Goal: Information Seeking & Learning: Find specific fact

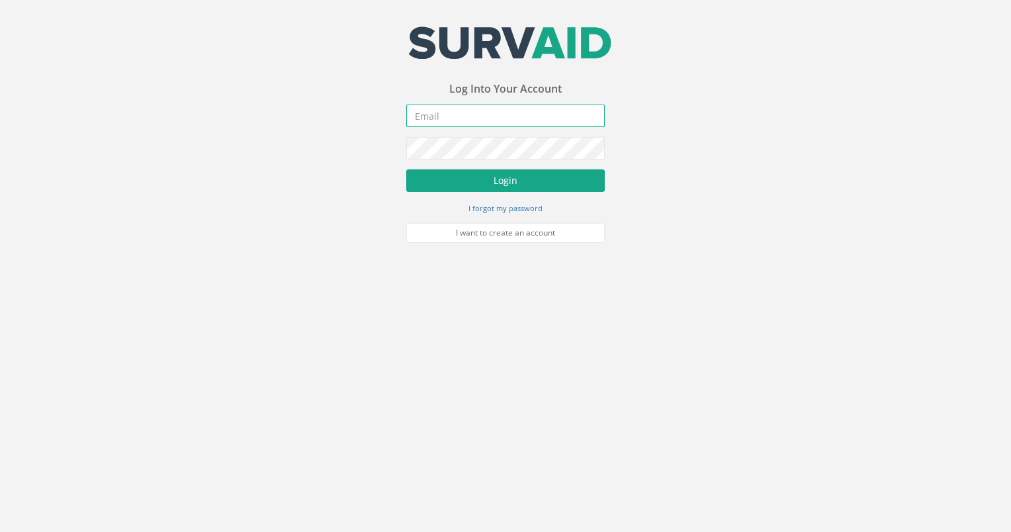
type input "[EMAIL_ADDRESS][DOMAIN_NAME]"
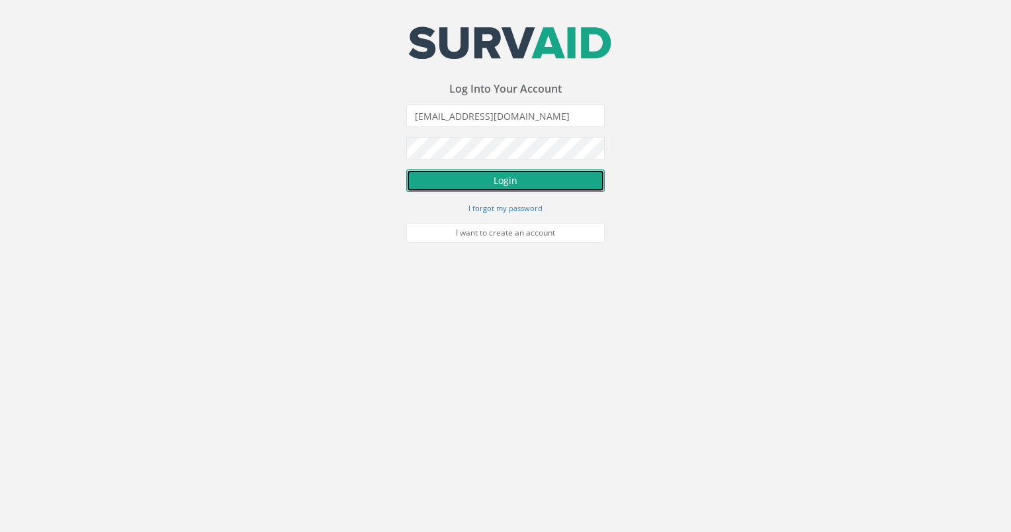
click at [506, 183] on button "Login" at bounding box center [505, 180] width 198 height 22
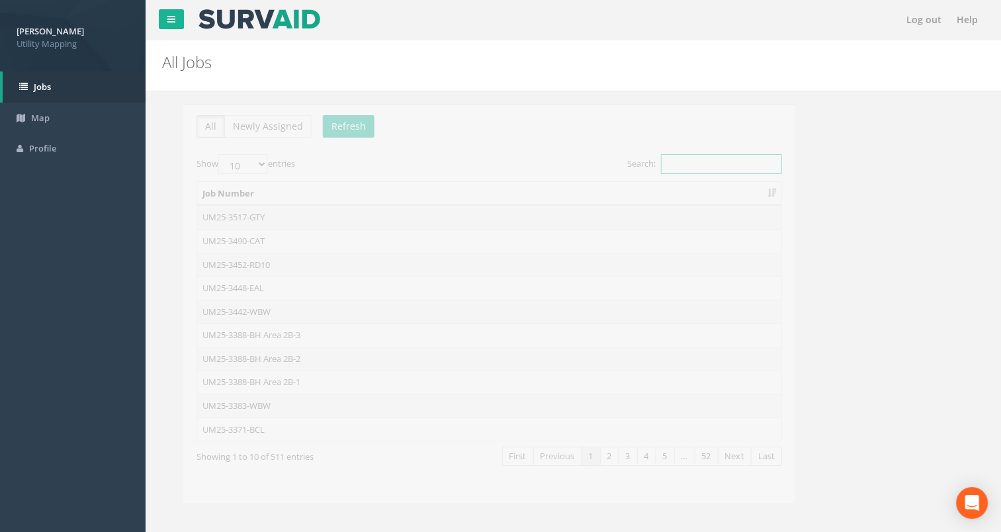
click at [733, 167] on input "Search:" at bounding box center [700, 164] width 121 height 20
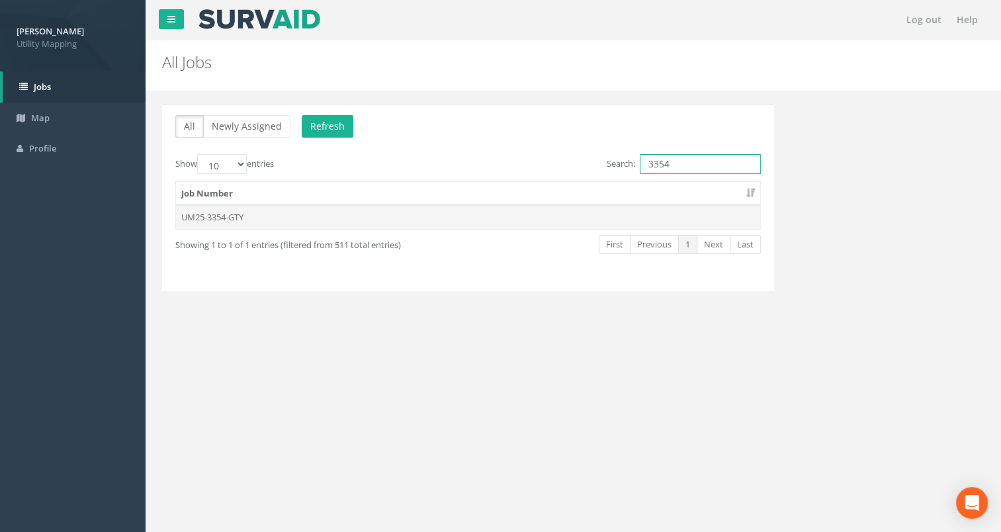
type input "3354"
click at [199, 220] on td "UM25-3354-GTY" at bounding box center [468, 217] width 584 height 24
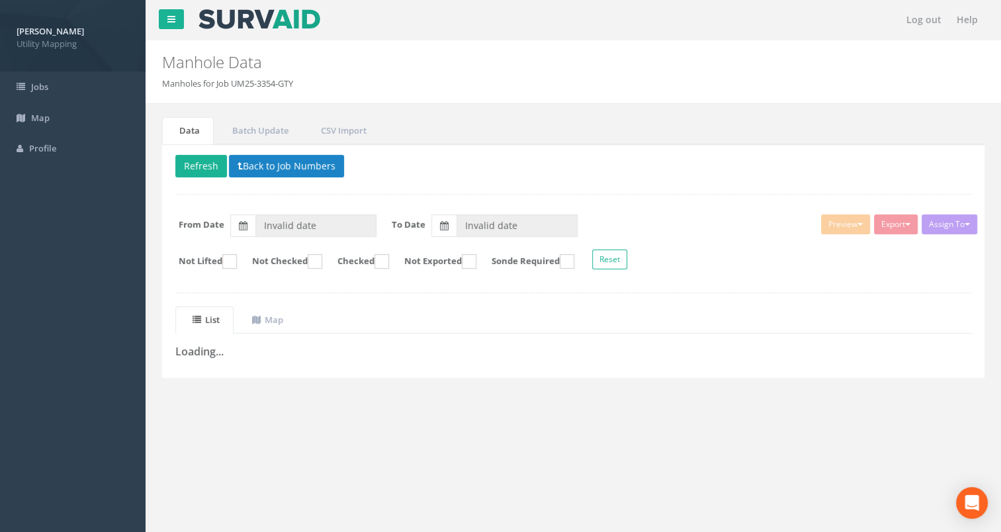
type input "[DATE]"
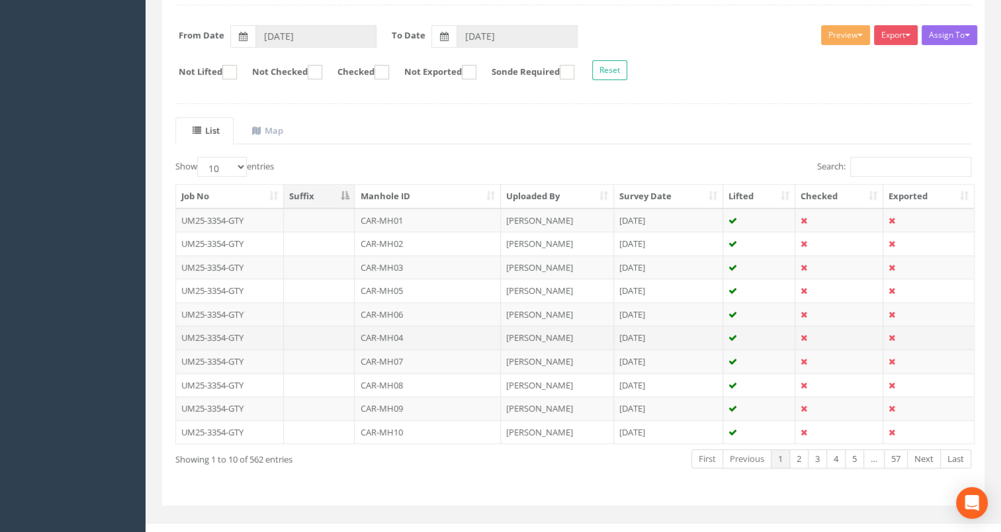
scroll to position [202, 0]
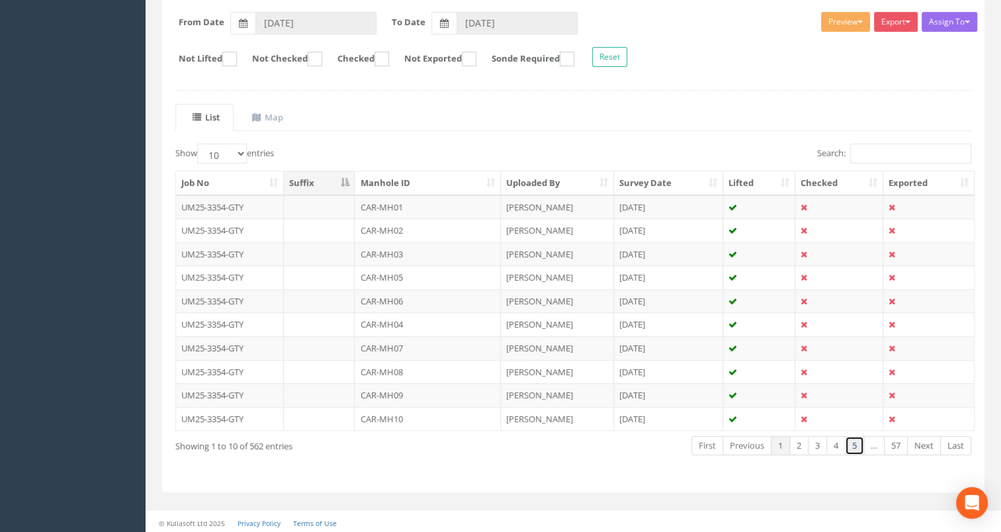
click at [853, 449] on link "5" at bounding box center [854, 445] width 19 height 19
click at [860, 155] on input "Search:" at bounding box center [910, 154] width 121 height 20
click at [463, 180] on th "Manhole ID" at bounding box center [428, 183] width 146 height 24
click at [926, 151] on input "Search:" at bounding box center [910, 154] width 121 height 20
click at [841, 437] on link "4" at bounding box center [835, 445] width 19 height 19
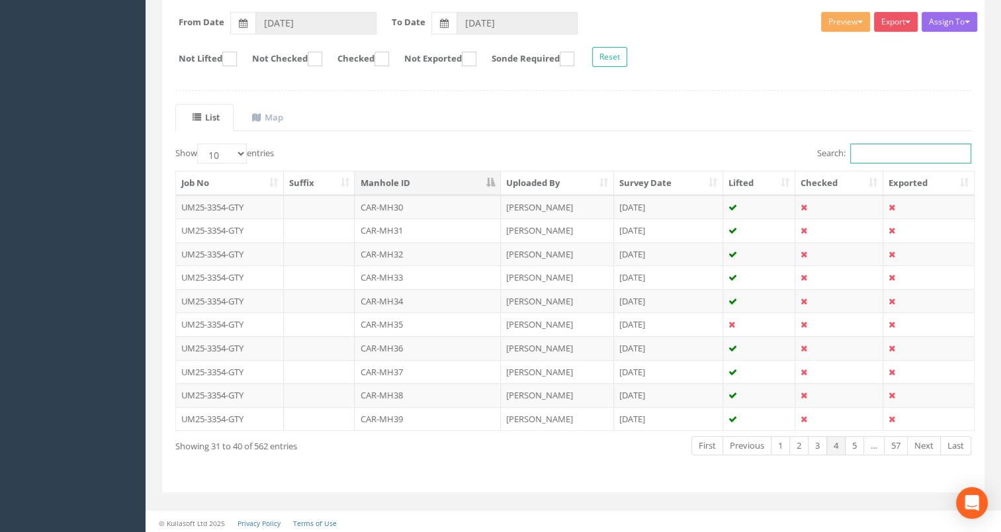
click at [866, 159] on input "Search:" at bounding box center [910, 154] width 121 height 20
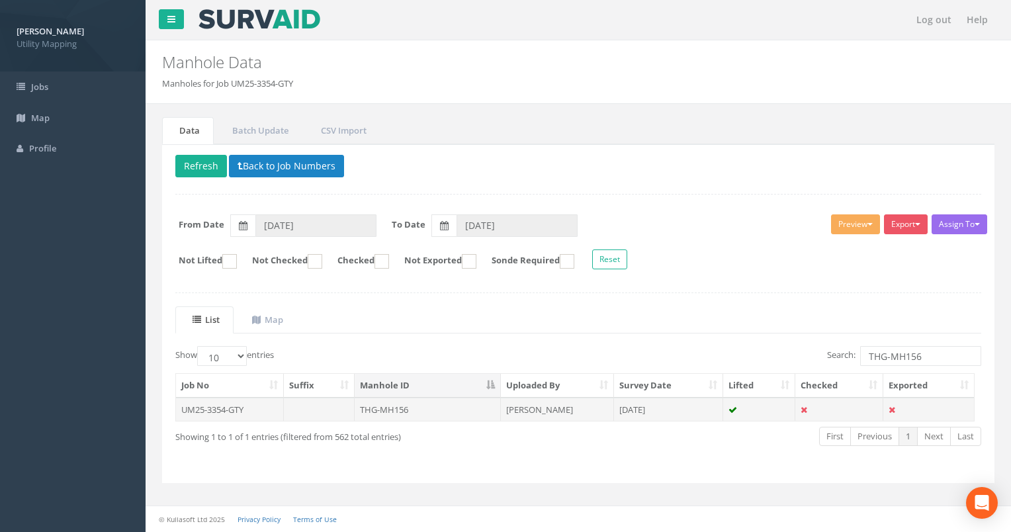
click at [400, 406] on td "THG-MH156" at bounding box center [428, 409] width 146 height 24
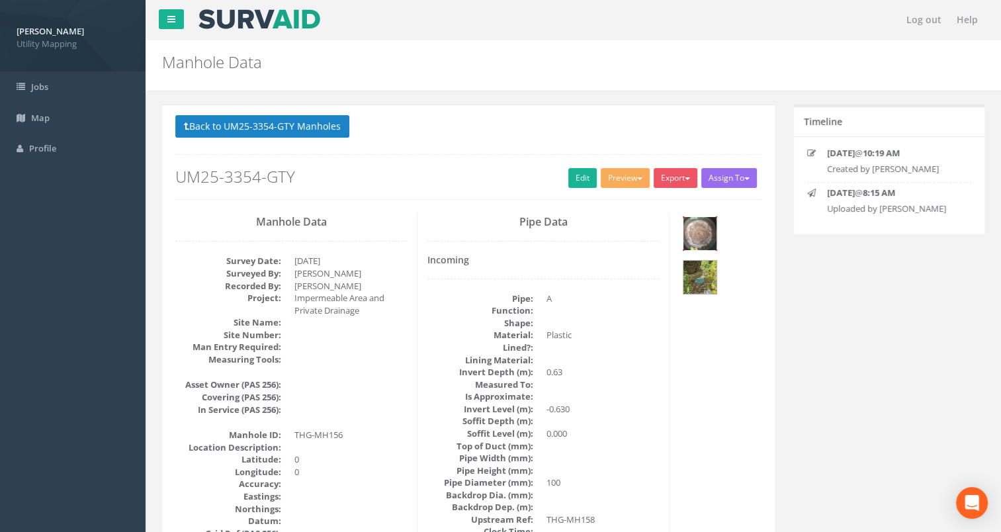
click at [694, 228] on img at bounding box center [699, 233] width 33 height 33
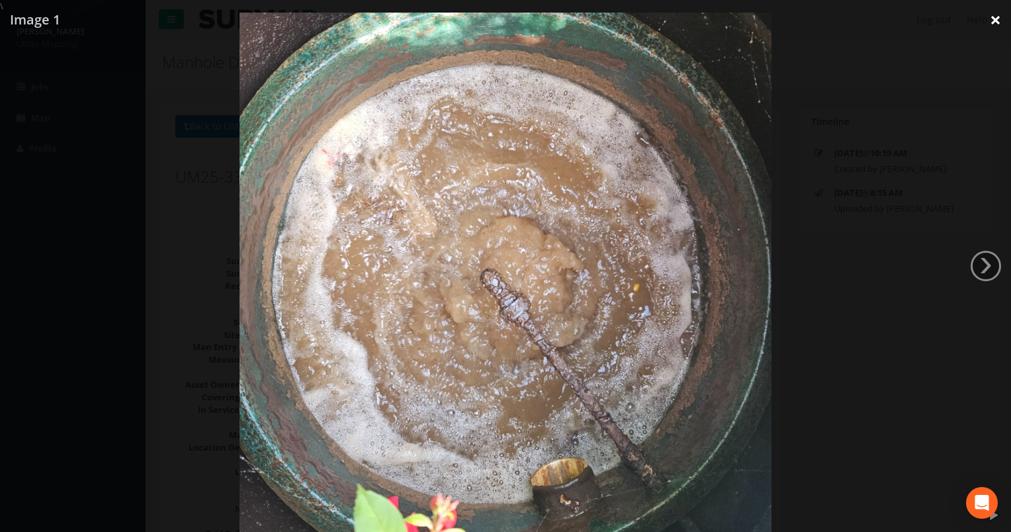
click at [995, 17] on link "×" at bounding box center [995, 20] width 31 height 40
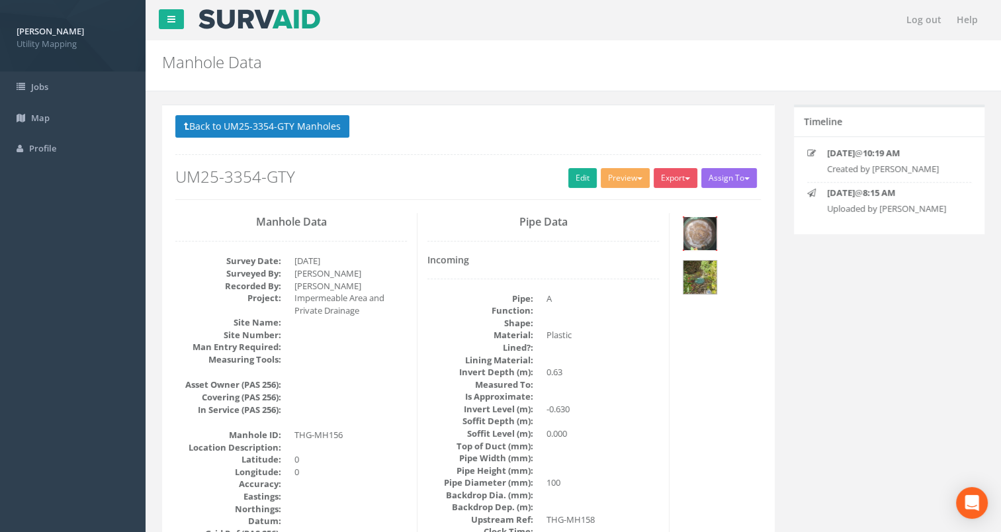
click at [700, 238] on img at bounding box center [699, 233] width 33 height 33
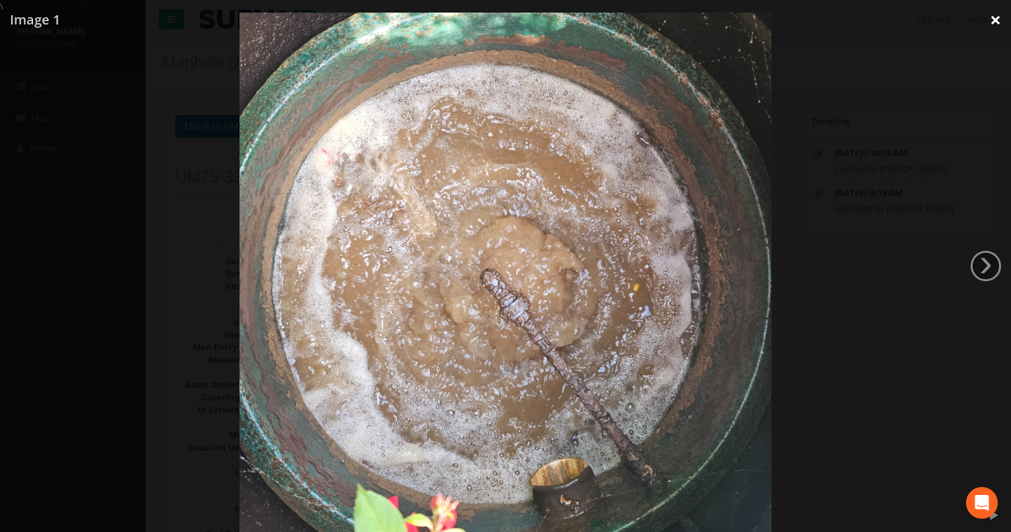
click at [997, 19] on link "×" at bounding box center [995, 20] width 31 height 40
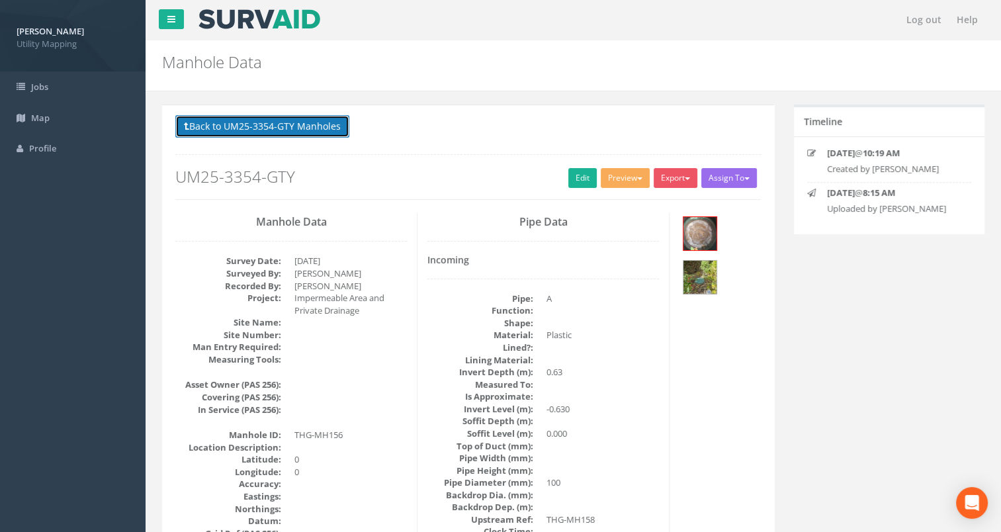
click at [212, 122] on button "Back to UM25-3354-GTY Manholes" at bounding box center [262, 126] width 174 height 22
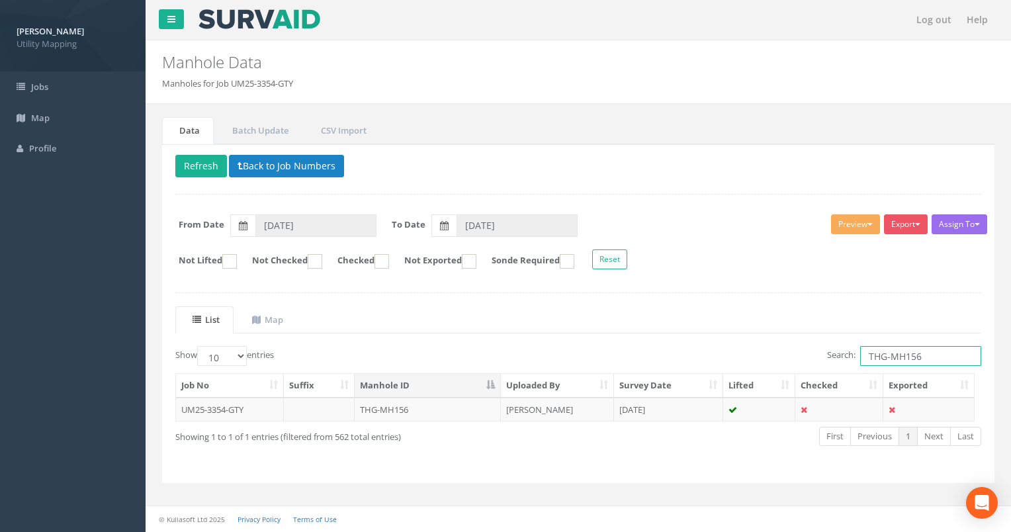
drag, startPoint x: 927, startPoint y: 357, endPoint x: 730, endPoint y: 364, distance: 196.5
click at [731, 363] on div "Search: THG-MH156" at bounding box center [784, 357] width 393 height 23
click at [380, 406] on td "YOR-MH41" at bounding box center [428, 409] width 146 height 24
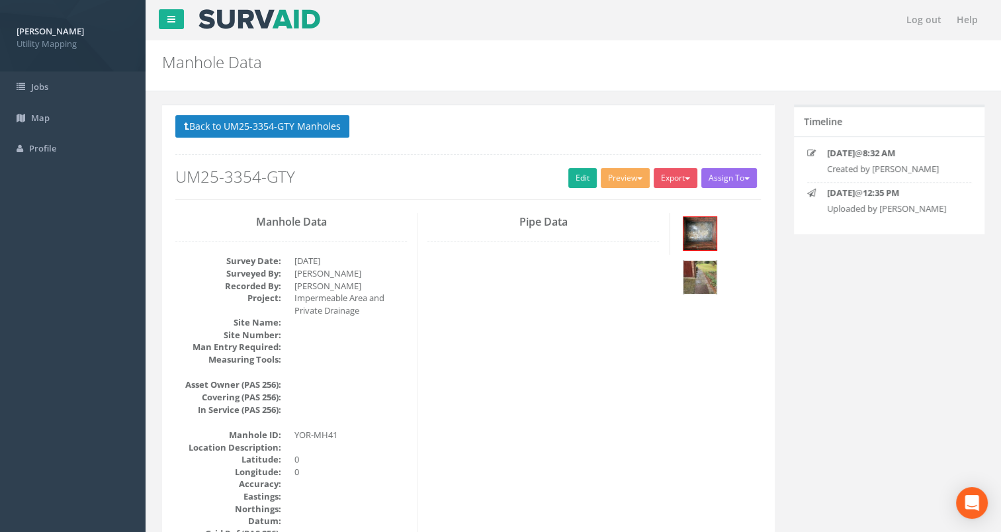
click at [697, 279] on img at bounding box center [699, 277] width 33 height 33
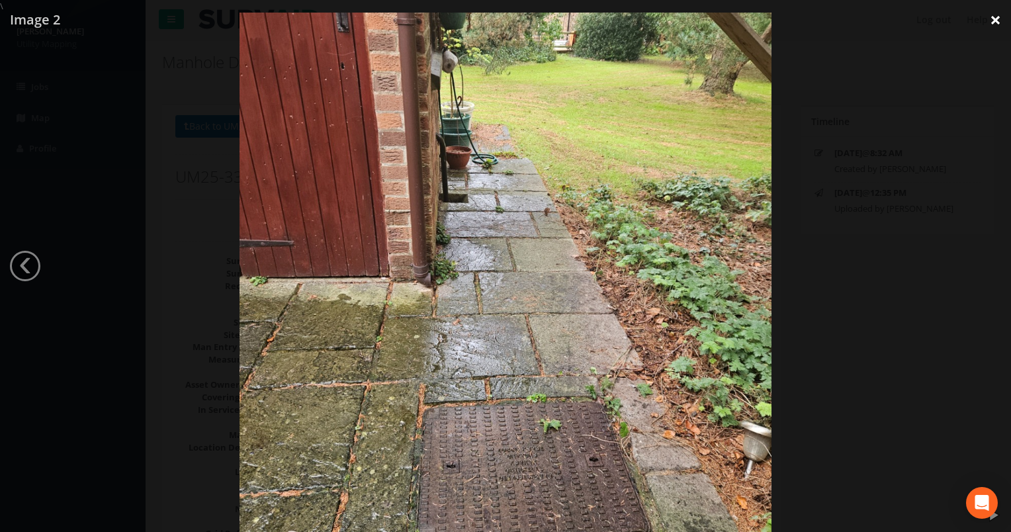
click at [995, 24] on link "×" at bounding box center [995, 20] width 31 height 40
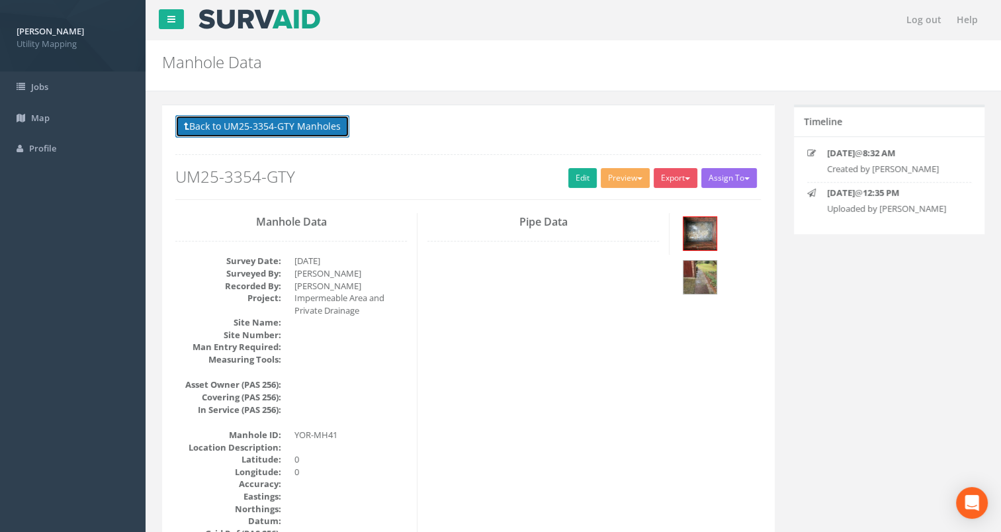
click at [287, 129] on button "Back to UM25-3354-GTY Manholes" at bounding box center [262, 126] width 174 height 22
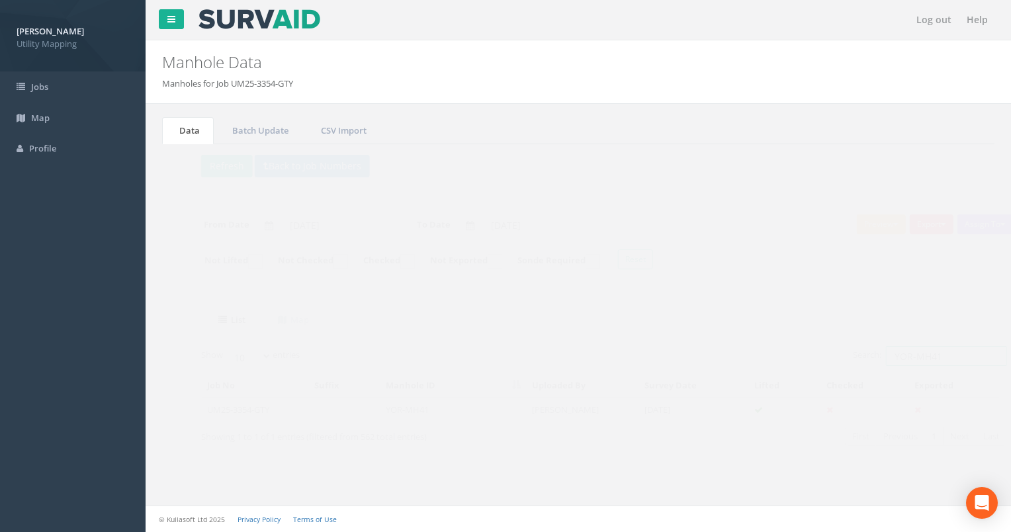
drag, startPoint x: 923, startPoint y: 355, endPoint x: 902, endPoint y: 360, distance: 21.2
click at [902, 360] on input "YOR-MH41" at bounding box center [920, 356] width 121 height 20
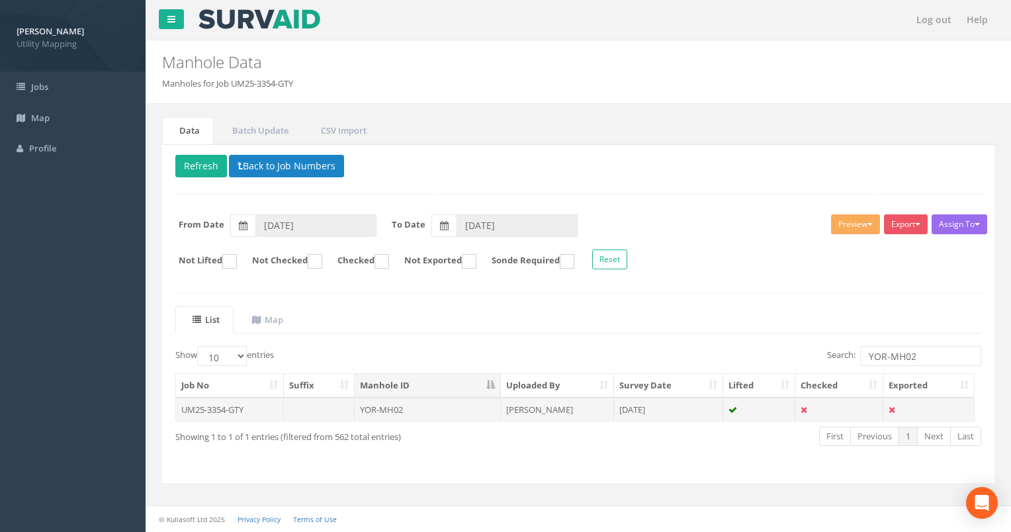
click at [381, 401] on td "YOR-MH02" at bounding box center [428, 409] width 146 height 24
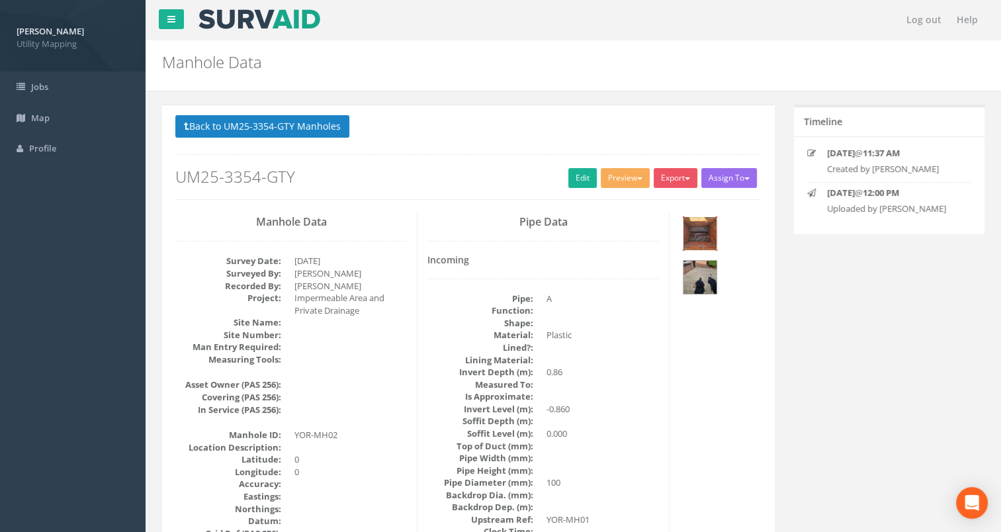
click at [708, 228] on img at bounding box center [699, 233] width 33 height 33
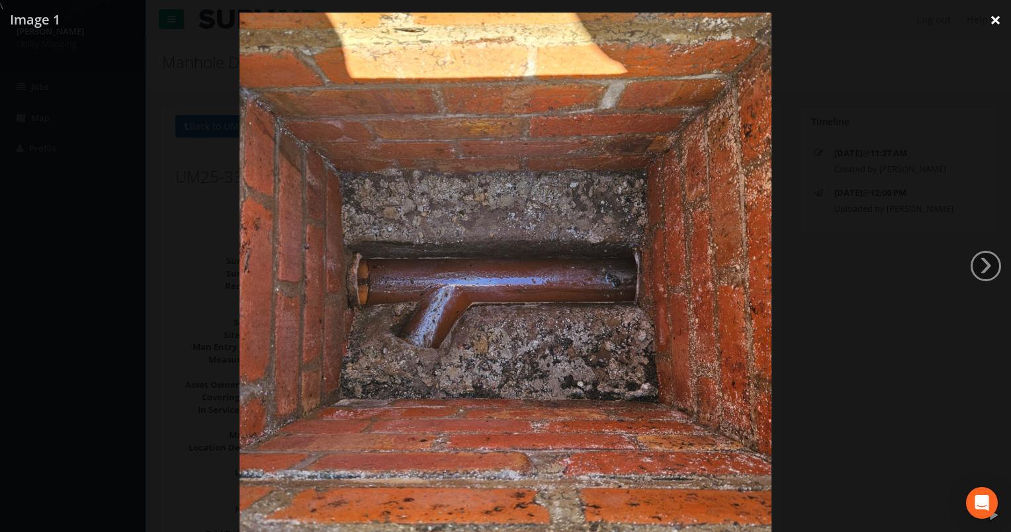
click at [996, 24] on link "×" at bounding box center [995, 20] width 31 height 40
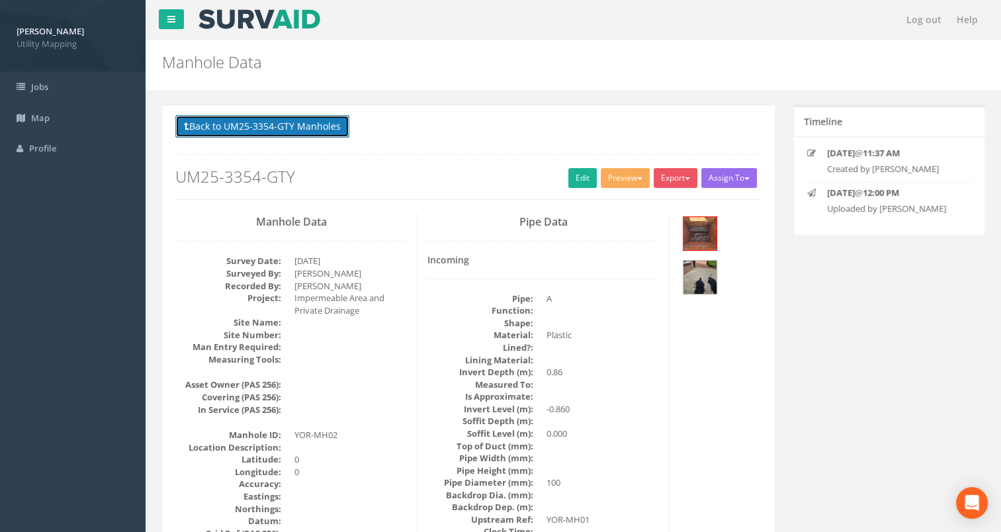
click at [268, 122] on button "Back to UM25-3354-GTY Manholes" at bounding box center [262, 126] width 174 height 22
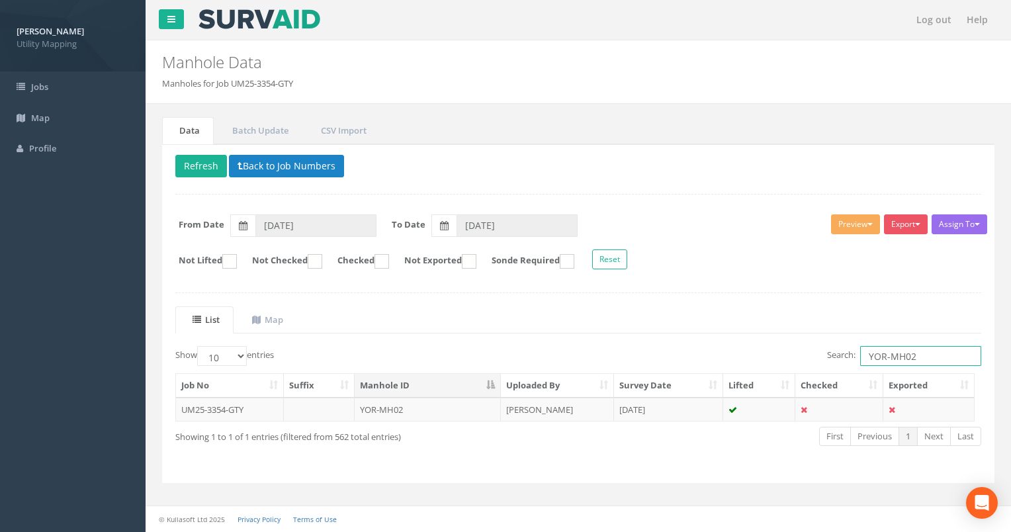
click at [934, 360] on input "YOR-MH02" at bounding box center [920, 356] width 121 height 20
click at [384, 410] on td "YOR-MH54" at bounding box center [428, 409] width 146 height 24
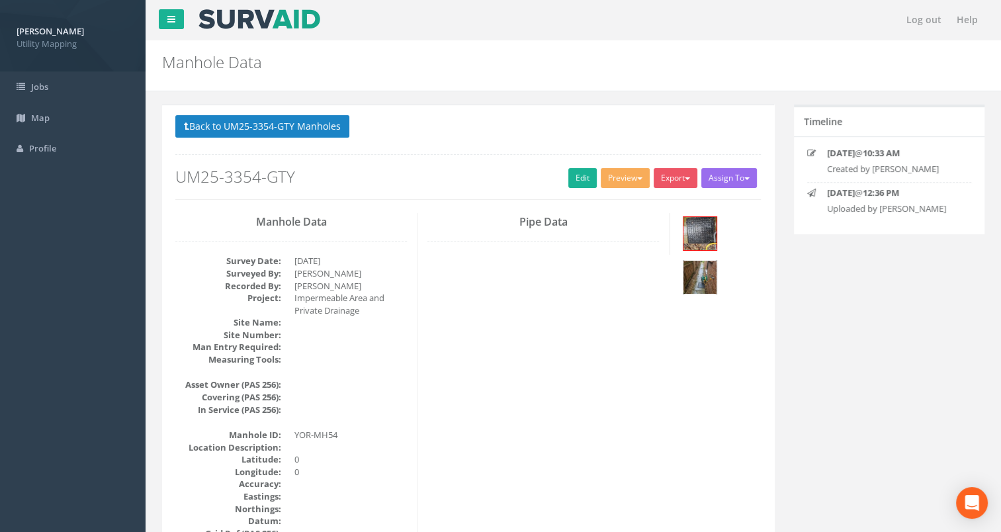
click at [709, 272] on img at bounding box center [699, 277] width 33 height 33
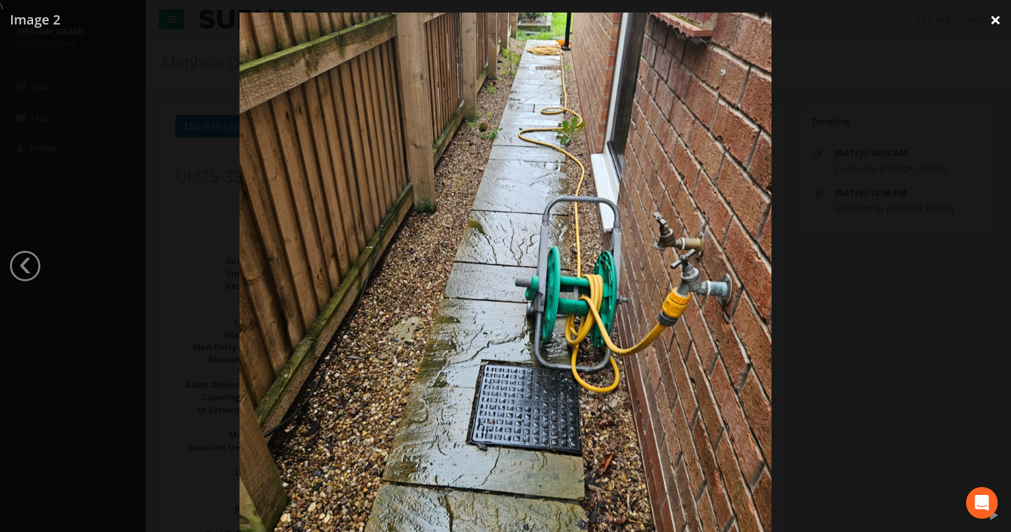
click at [983, 27] on link "×" at bounding box center [995, 20] width 31 height 40
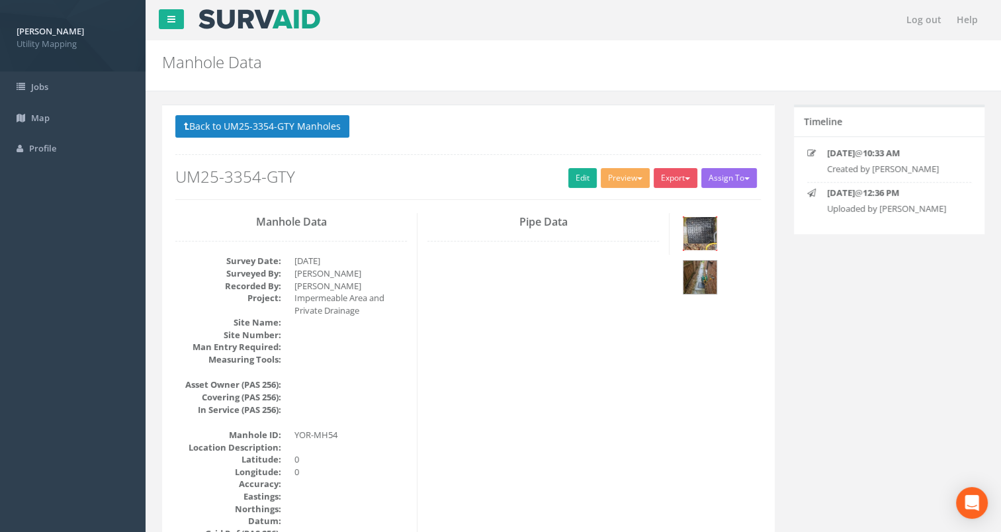
click at [704, 233] on img at bounding box center [699, 233] width 33 height 33
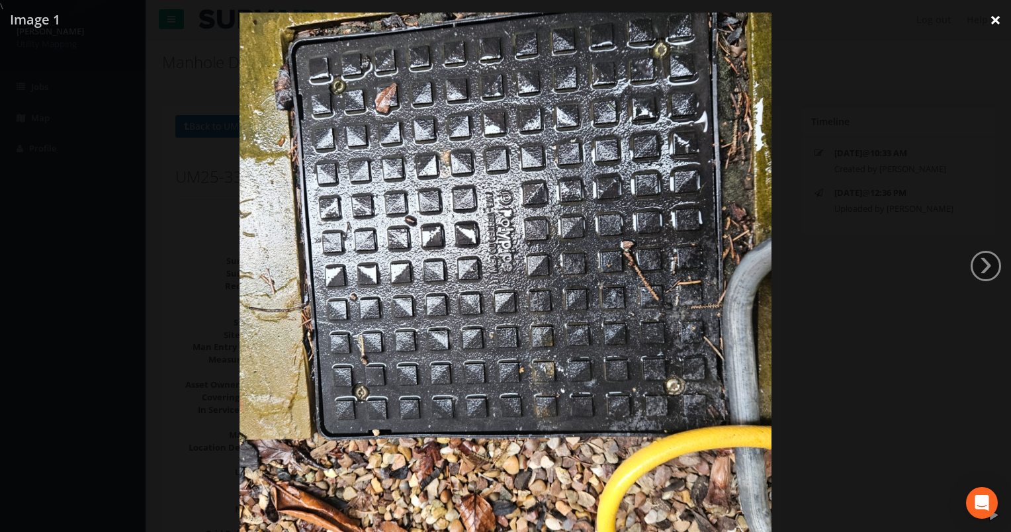
click at [997, 24] on link "×" at bounding box center [995, 20] width 31 height 40
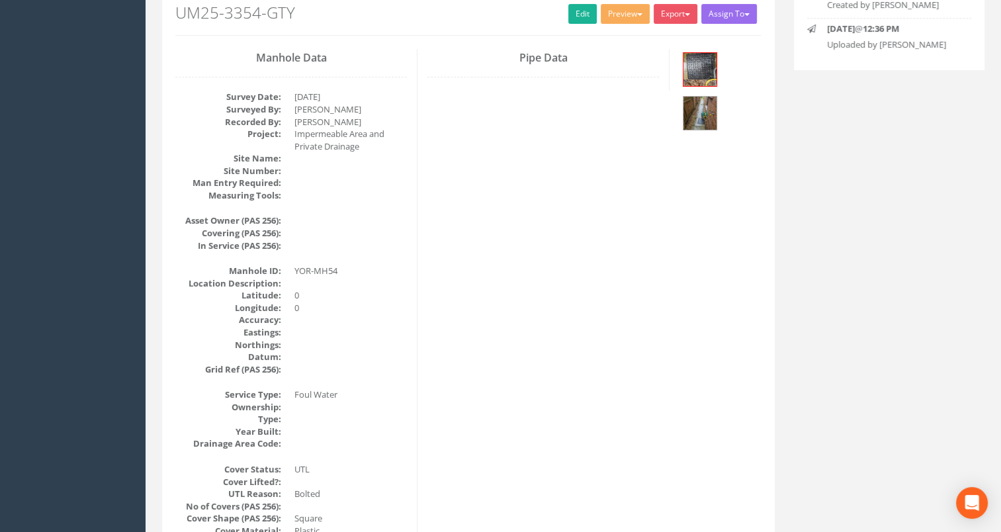
scroll to position [4, 0]
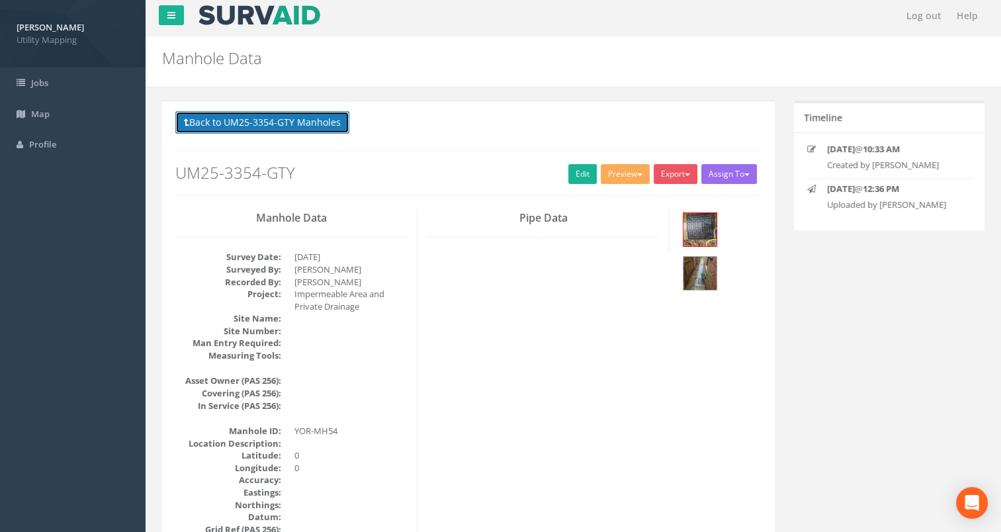
click at [187, 121] on icon at bounding box center [186, 122] width 5 height 9
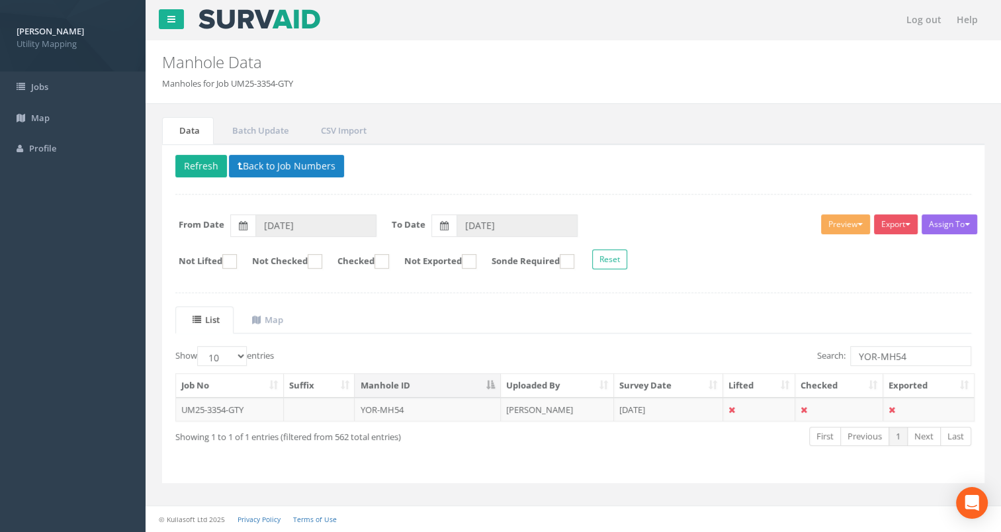
scroll to position [0, 0]
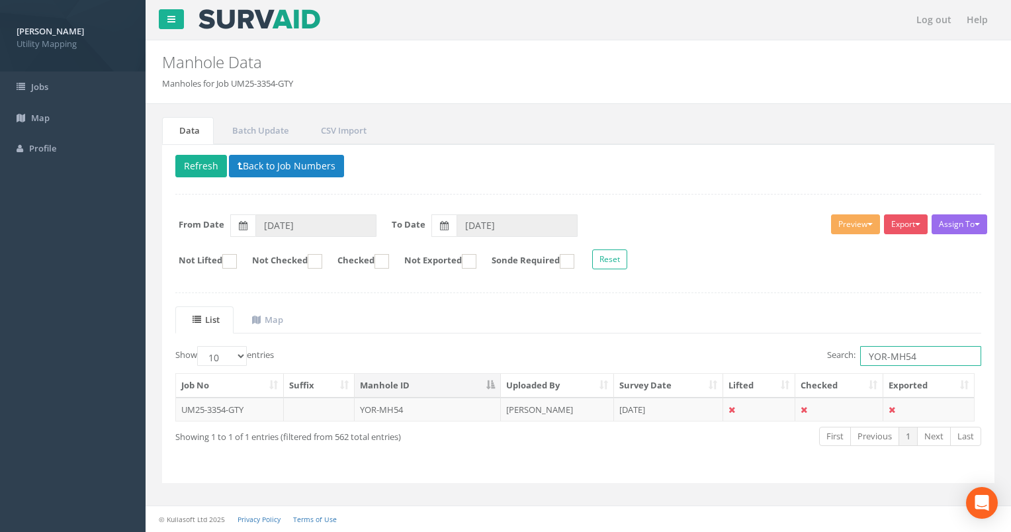
click at [918, 355] on input "YOR-MH54" at bounding box center [920, 356] width 121 height 20
click at [534, 405] on td "[PERSON_NAME]" at bounding box center [557, 409] width 113 height 24
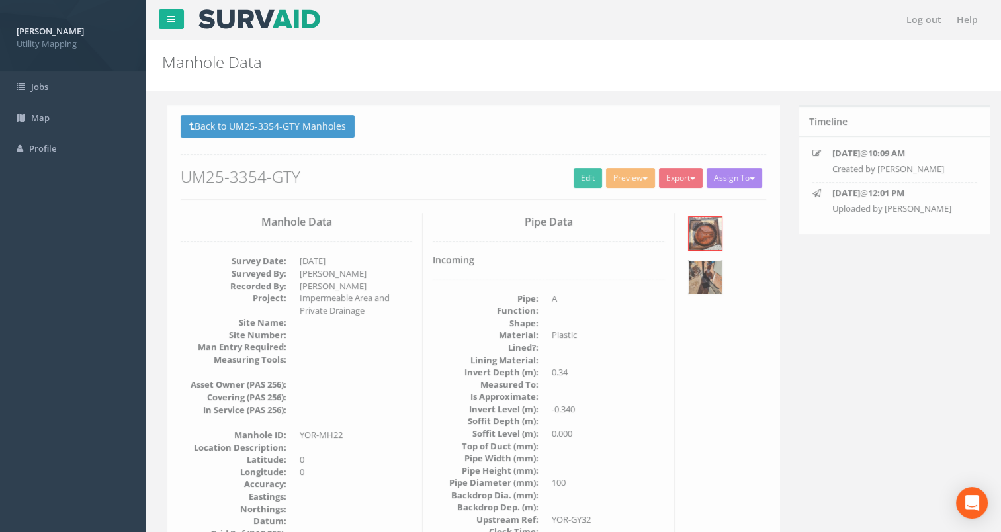
click at [696, 275] on img at bounding box center [699, 277] width 33 height 33
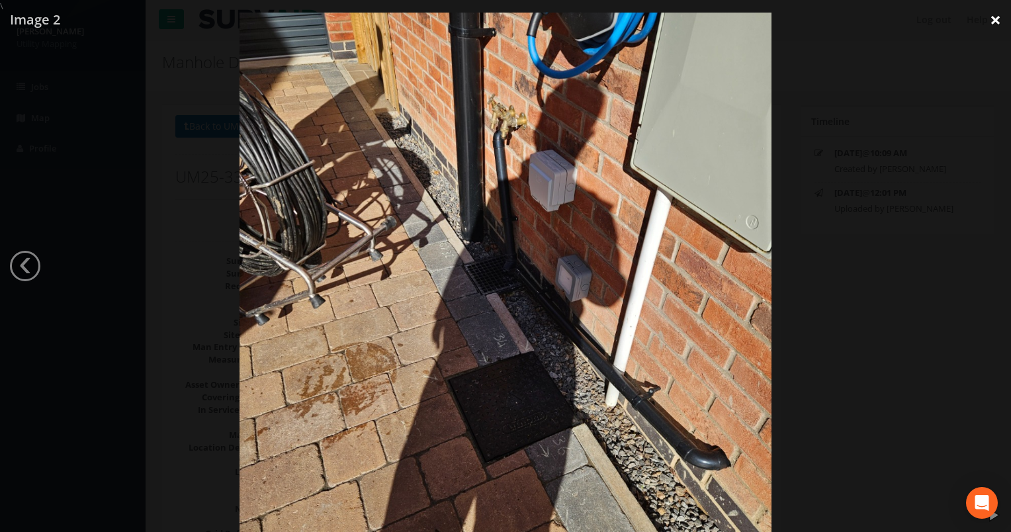
click at [989, 21] on link "×" at bounding box center [995, 20] width 31 height 40
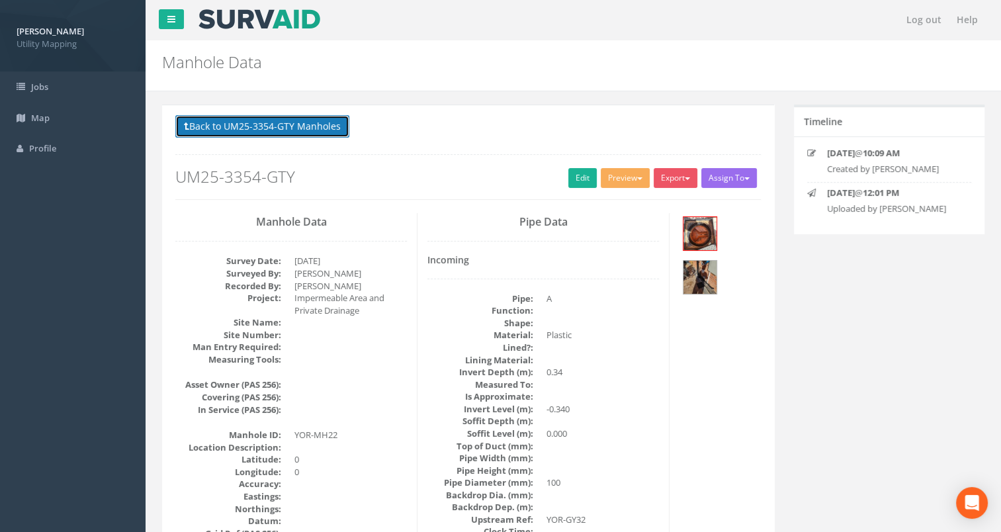
click at [284, 132] on button "Back to UM25-3354-GTY Manholes" at bounding box center [262, 126] width 174 height 22
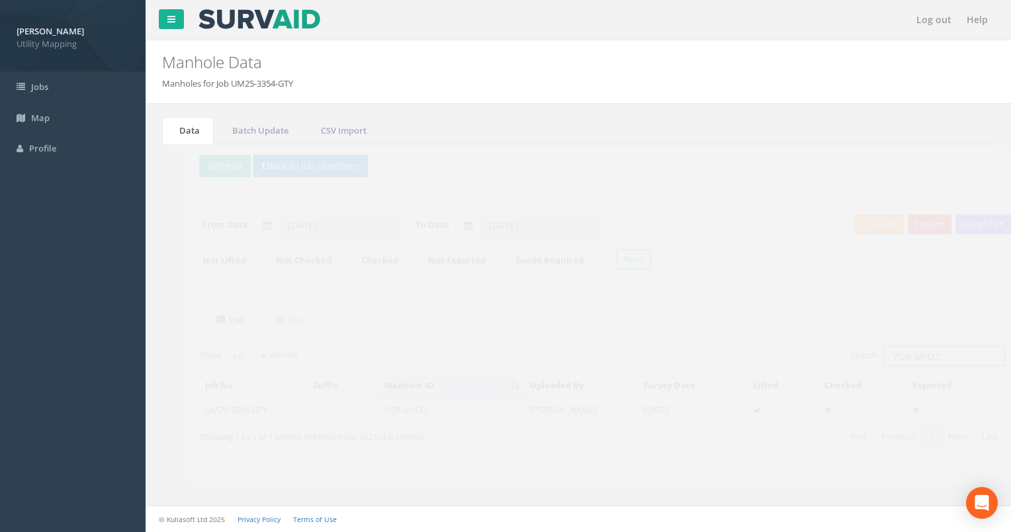
click at [931, 346] on input "YOR-MH22" at bounding box center [920, 356] width 121 height 20
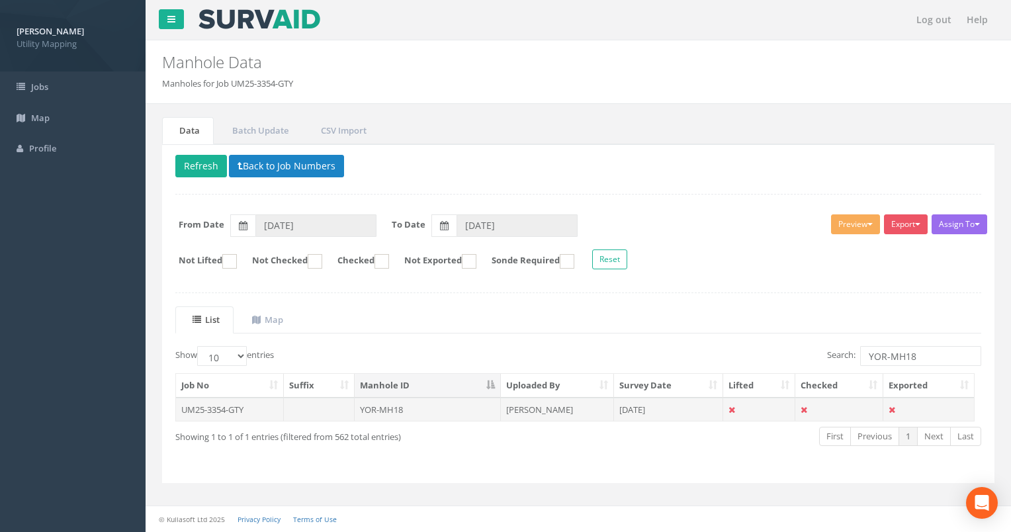
click at [417, 403] on td "YOR-MH18" at bounding box center [428, 409] width 146 height 24
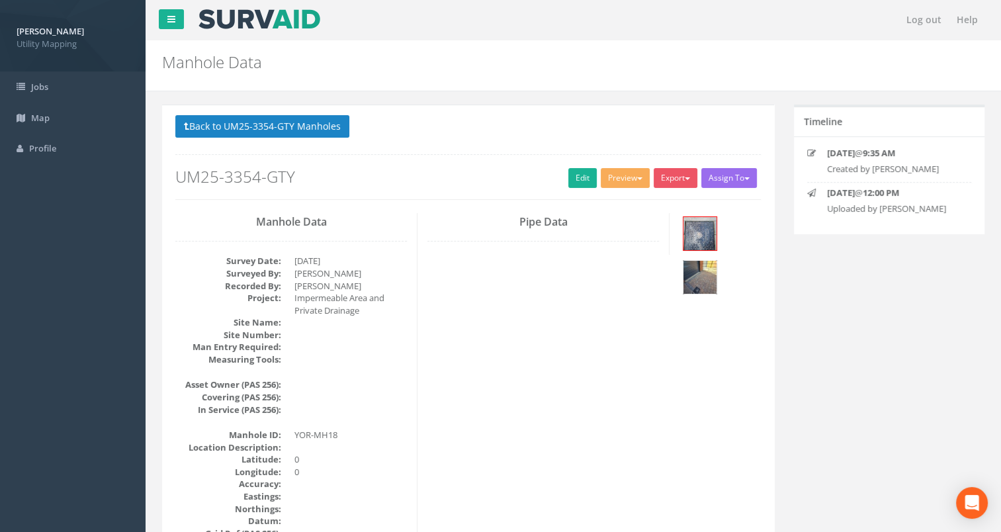
click at [708, 276] on img at bounding box center [699, 277] width 33 height 33
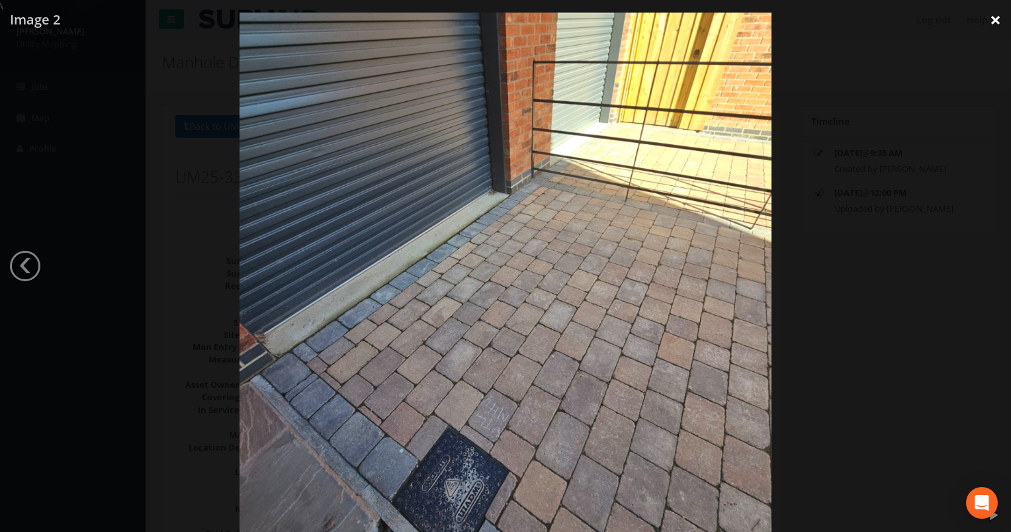
click at [992, 23] on link "×" at bounding box center [995, 20] width 31 height 40
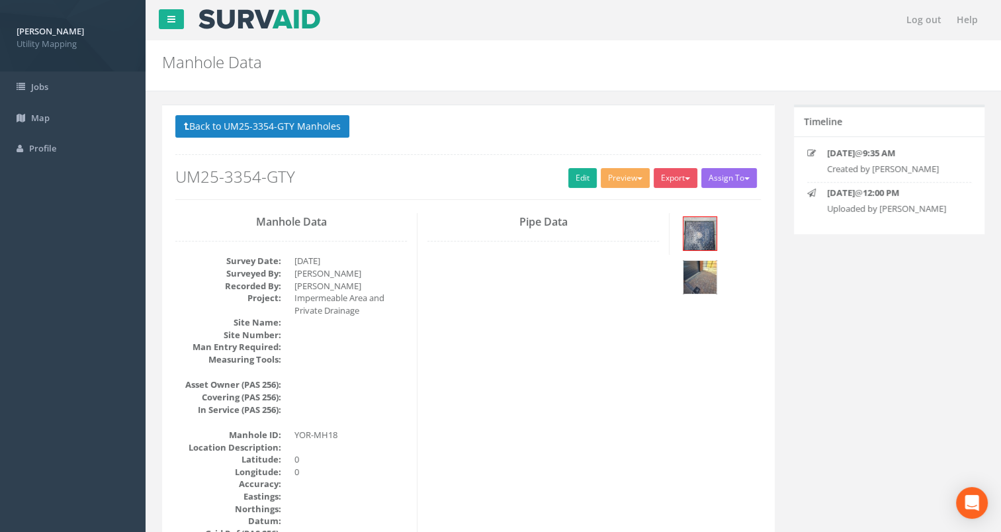
click at [698, 270] on img at bounding box center [699, 277] width 33 height 33
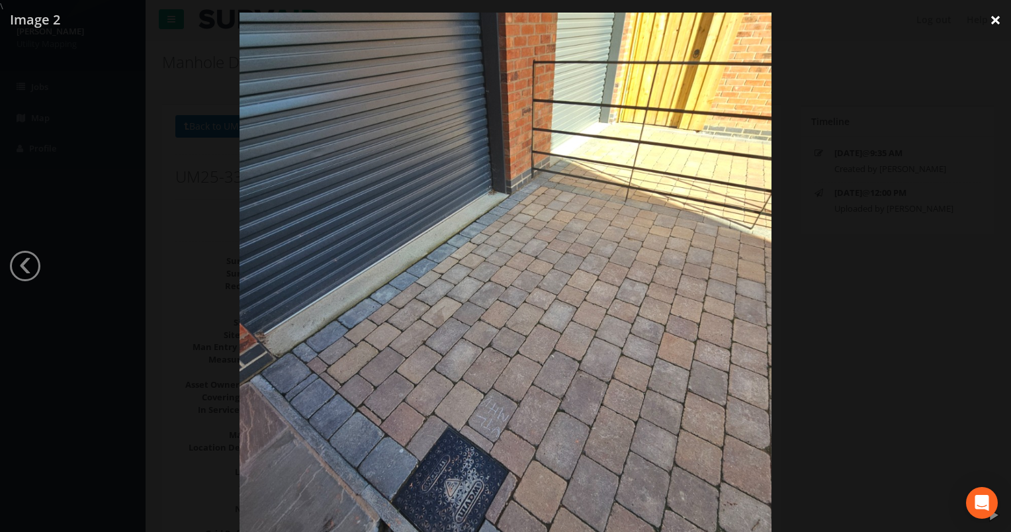
click at [996, 24] on link "×" at bounding box center [995, 20] width 31 height 40
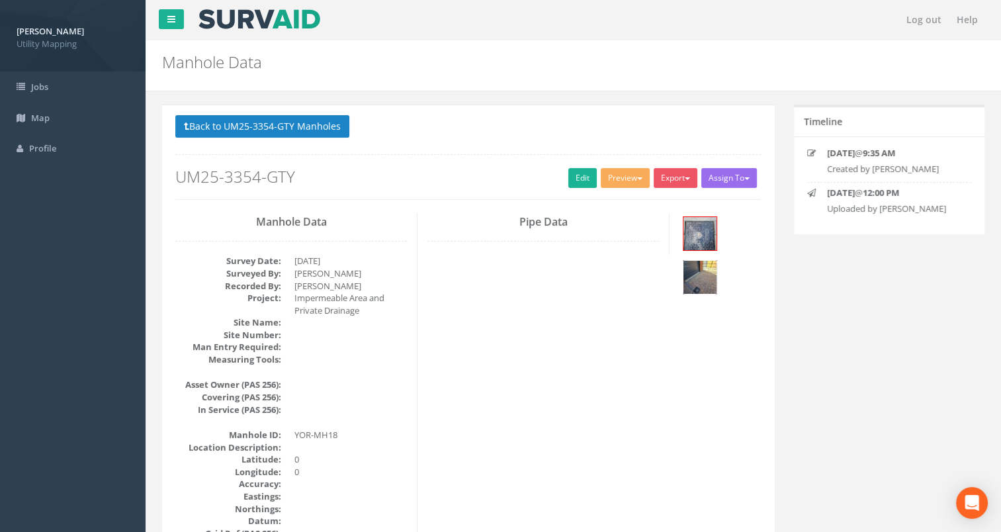
click at [707, 269] on img at bounding box center [699, 277] width 33 height 33
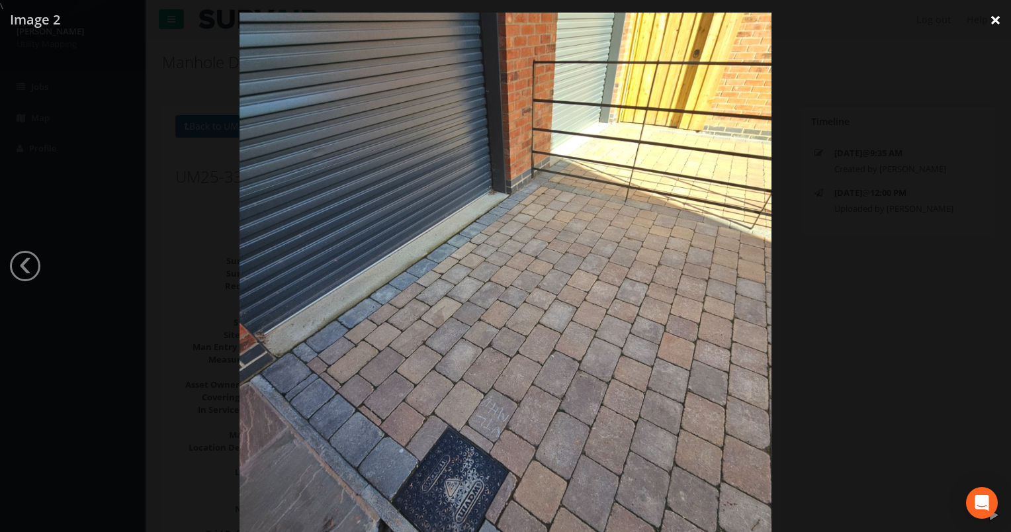
click at [997, 20] on link "×" at bounding box center [995, 20] width 31 height 40
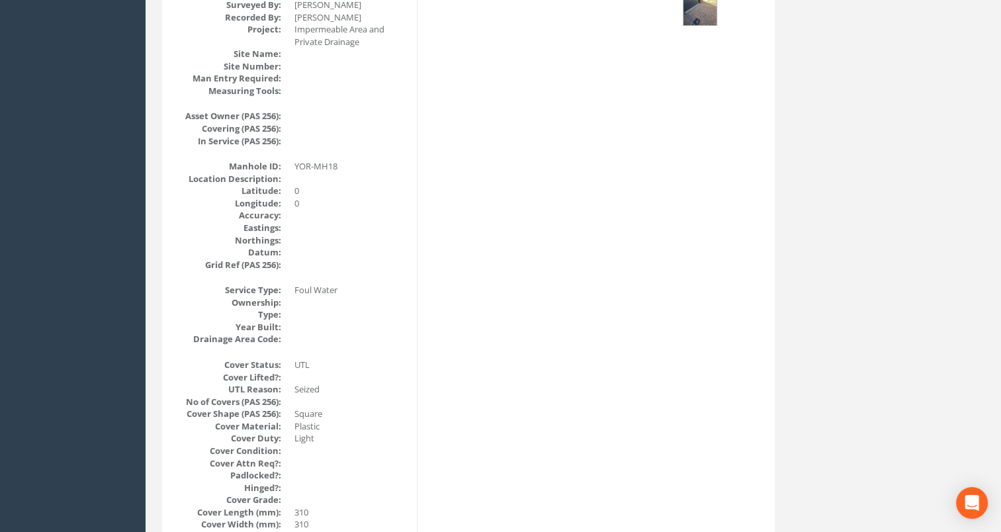
scroll to position [4, 0]
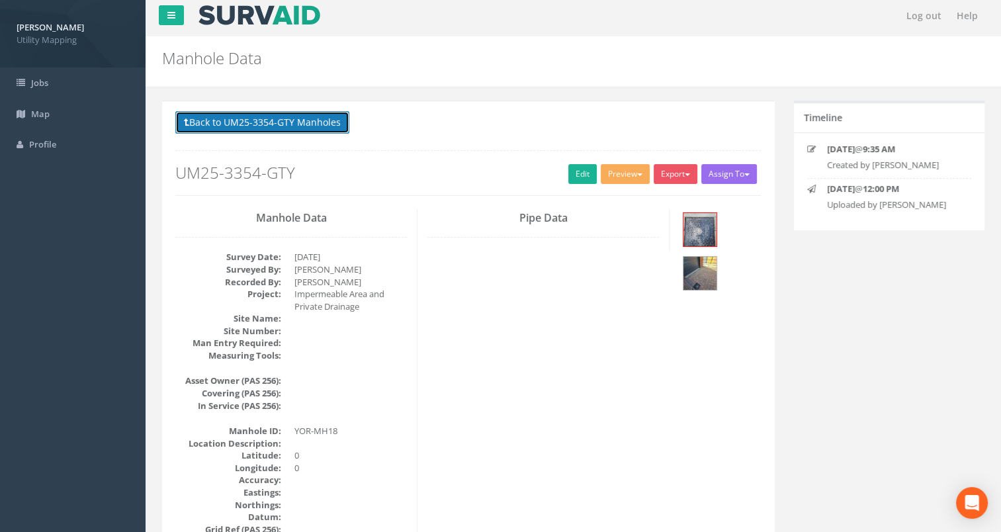
click at [204, 122] on button "Back to UM25-3354-GTY Manholes" at bounding box center [262, 122] width 174 height 22
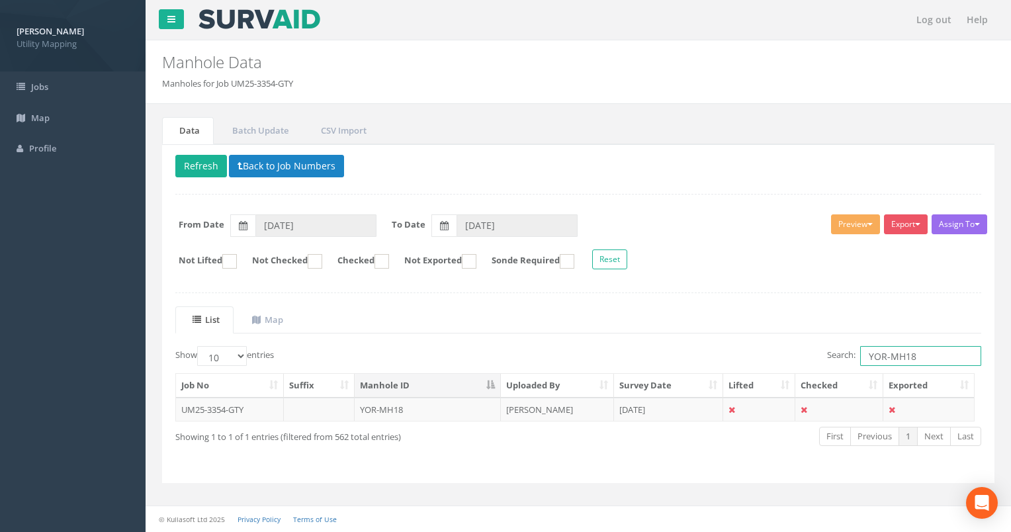
click at [925, 350] on input "YOR-MH18" at bounding box center [920, 356] width 121 height 20
click at [393, 401] on td "YOR-MH16" at bounding box center [428, 409] width 146 height 24
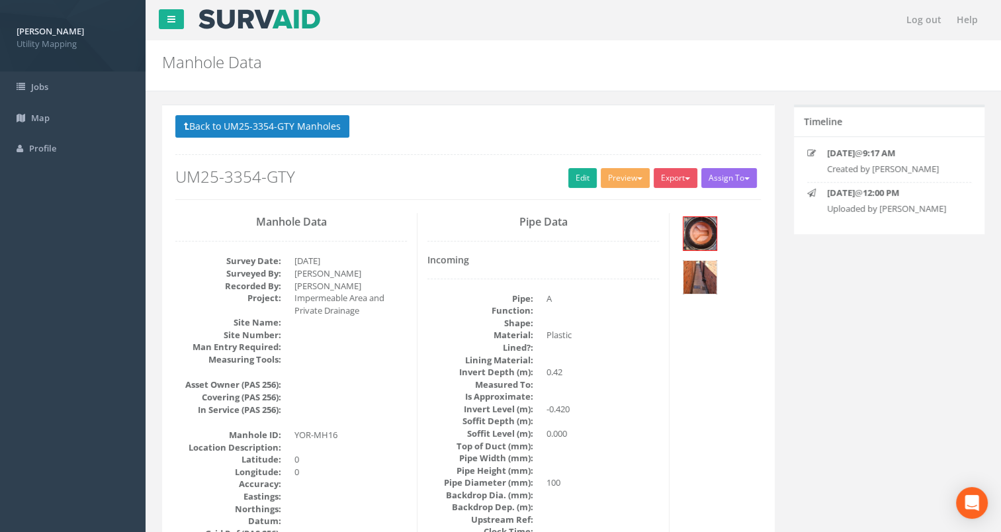
click at [693, 278] on img at bounding box center [699, 277] width 33 height 33
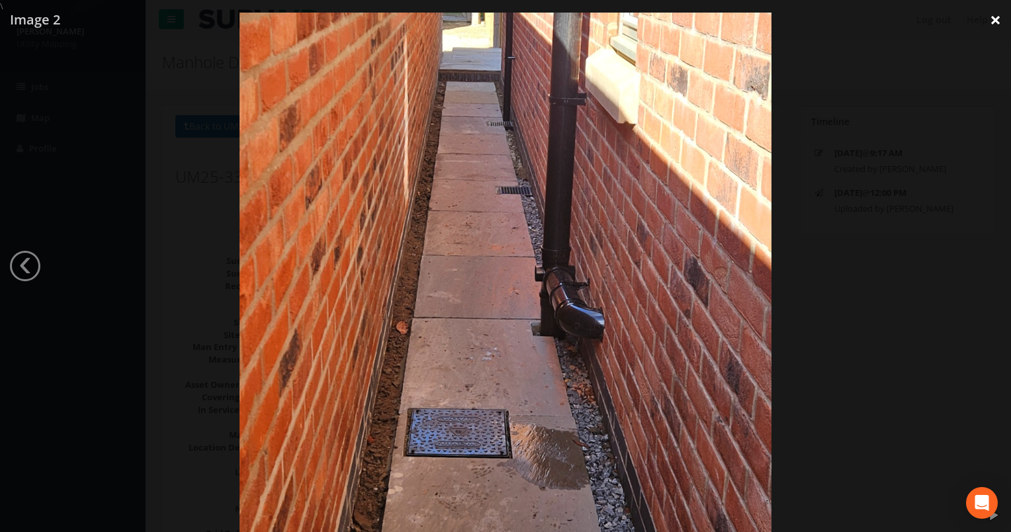
click at [987, 19] on link "×" at bounding box center [995, 20] width 31 height 40
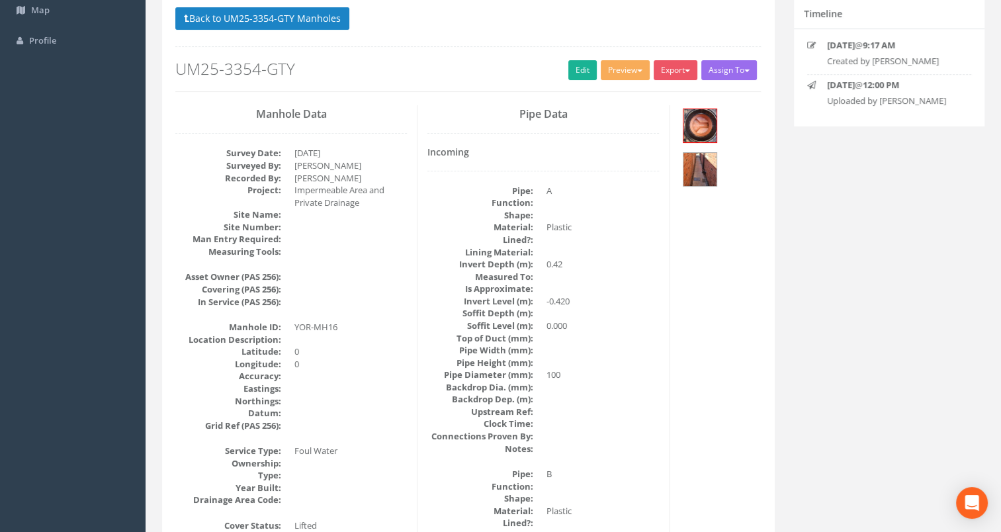
drag, startPoint x: 583, startPoint y: 413, endPoint x: 570, endPoint y: 362, distance: 51.8
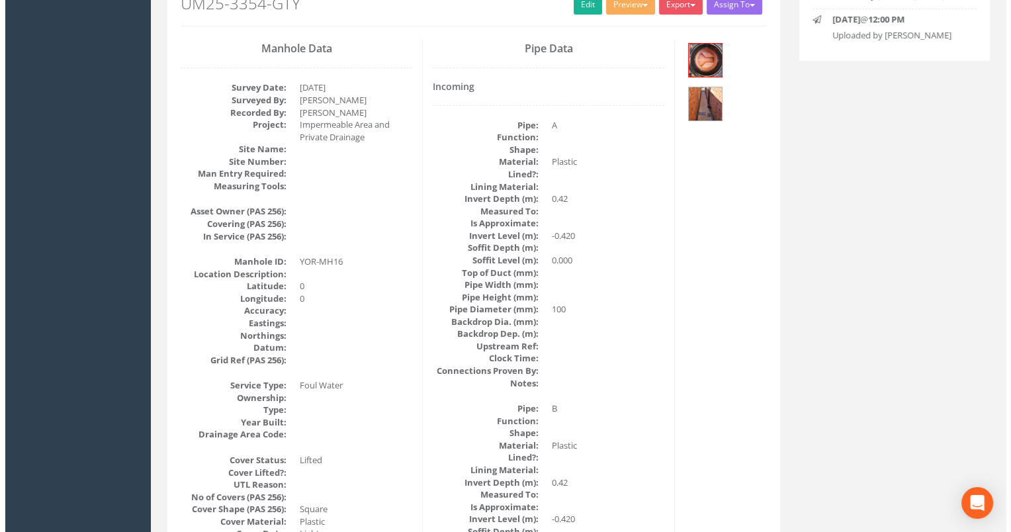
scroll to position [64, 0]
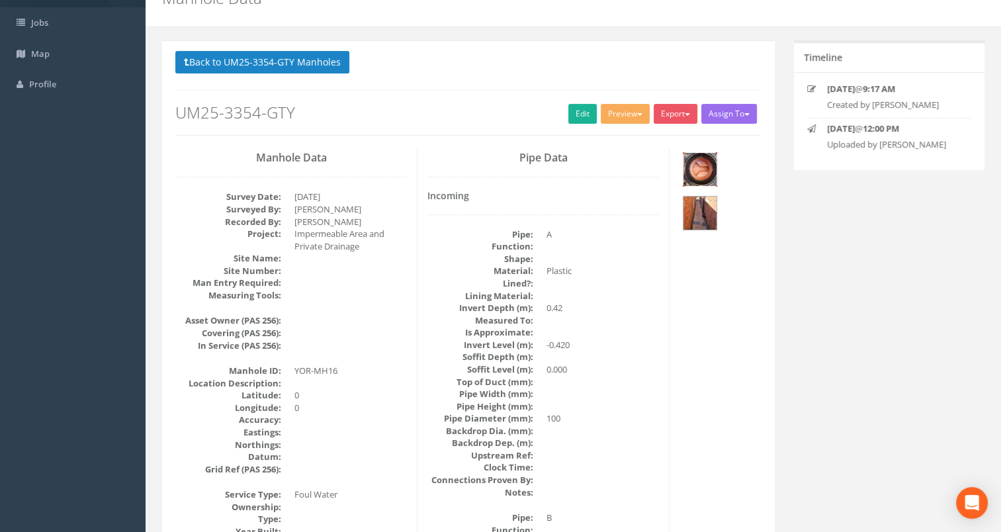
click at [686, 161] on img at bounding box center [699, 169] width 33 height 33
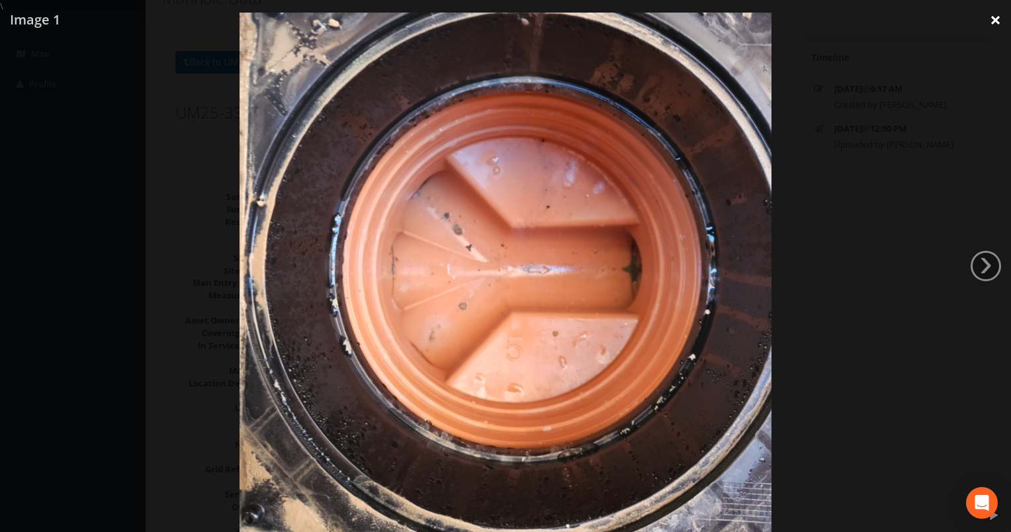
click at [983, 23] on link "×" at bounding box center [995, 20] width 31 height 40
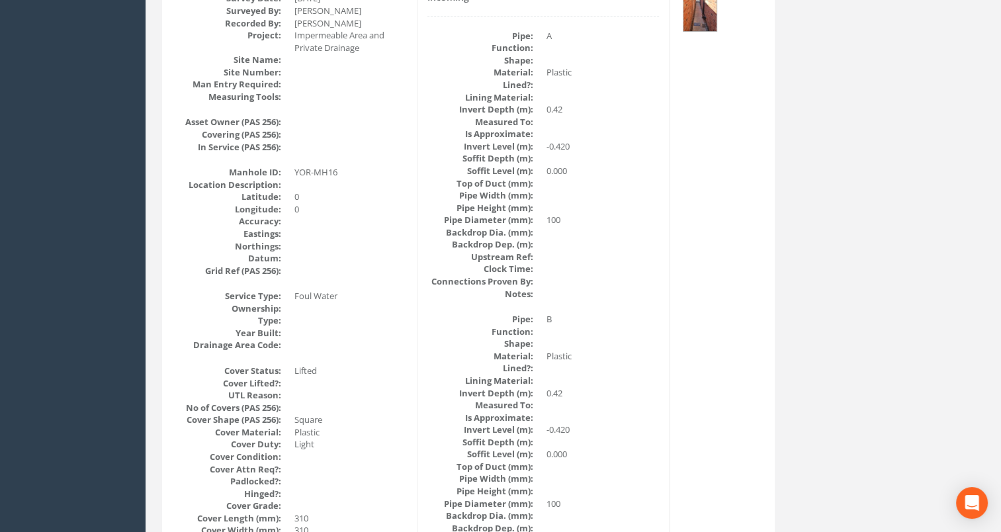
scroll to position [0, 0]
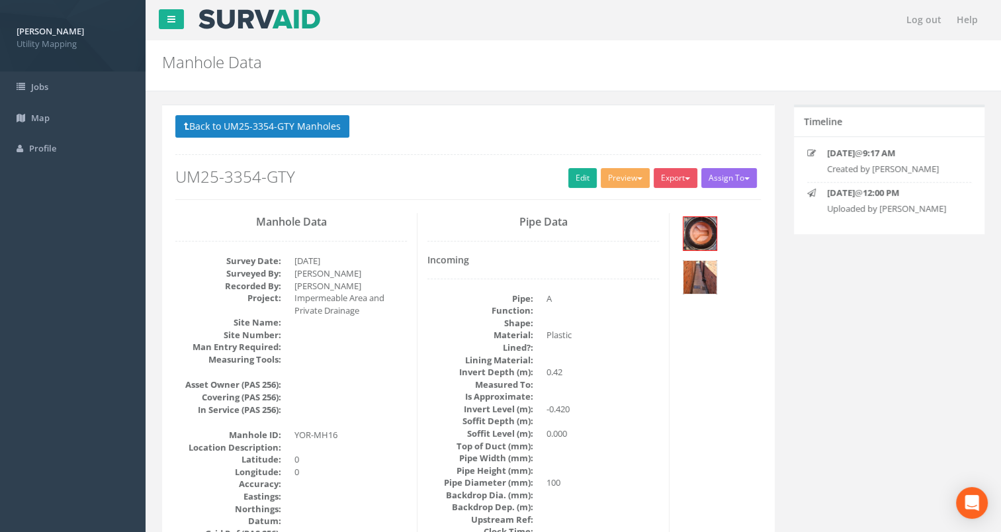
click at [694, 277] on img at bounding box center [699, 277] width 33 height 33
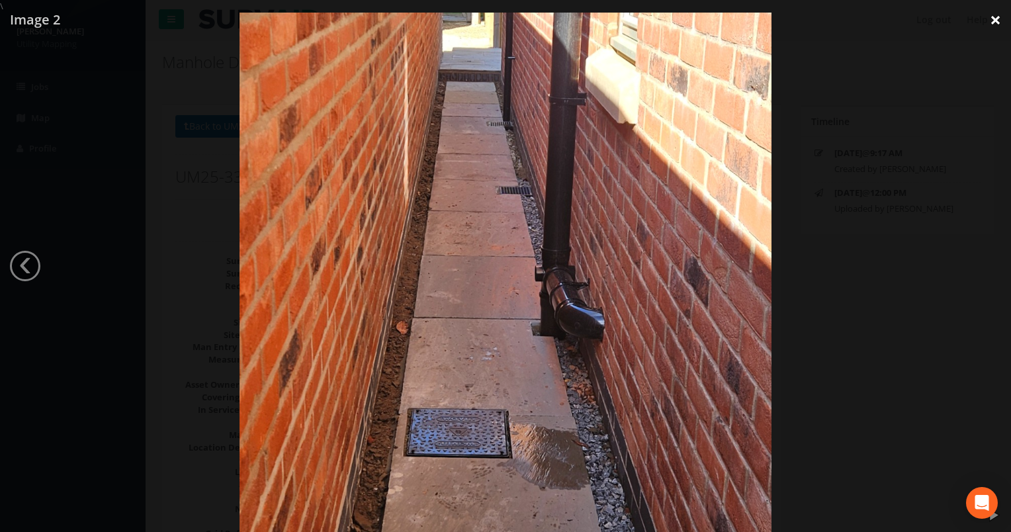
click at [990, 24] on link "×" at bounding box center [995, 20] width 31 height 40
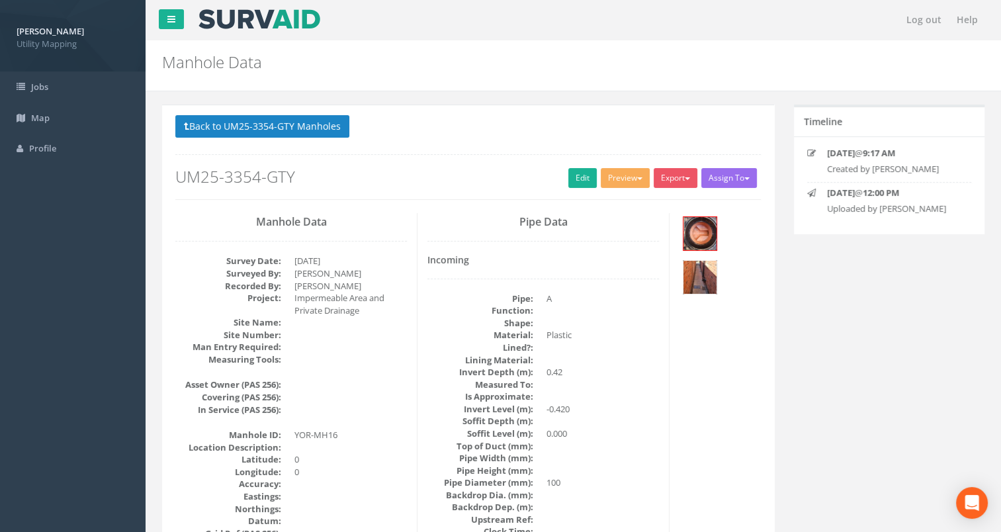
click at [690, 266] on img at bounding box center [699, 277] width 33 height 33
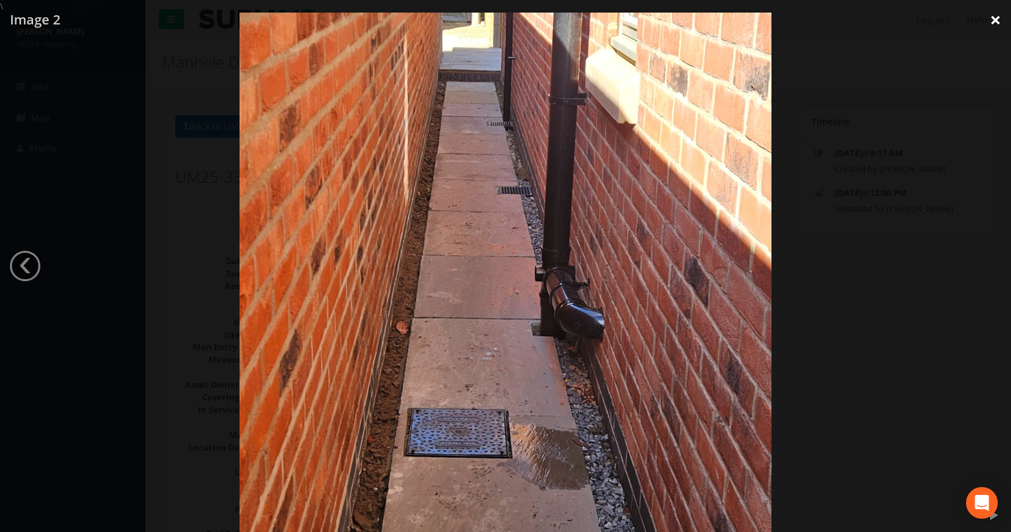
click at [992, 24] on link "×" at bounding box center [995, 20] width 31 height 40
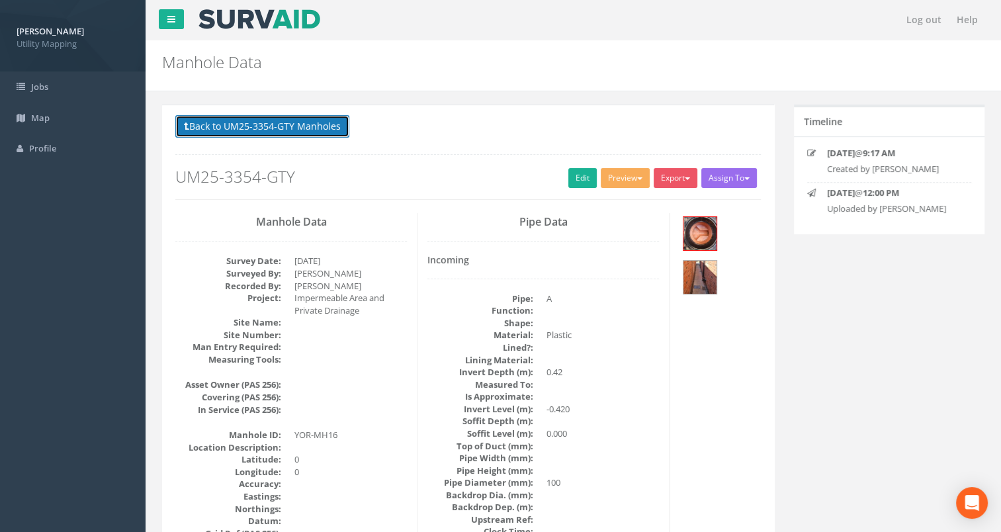
click at [248, 128] on button "Back to UM25-3354-GTY Manholes" at bounding box center [262, 126] width 174 height 22
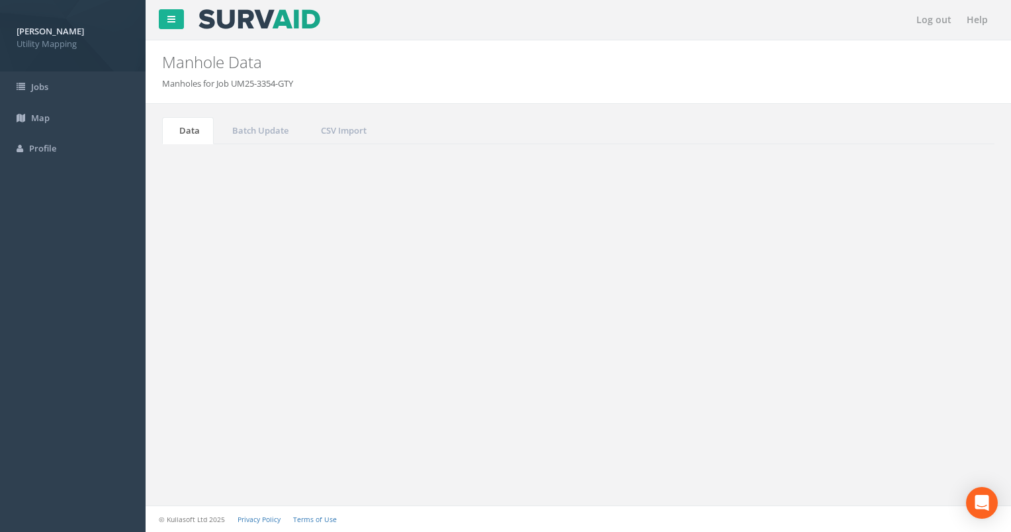
drag, startPoint x: 923, startPoint y: 356, endPoint x: 744, endPoint y: 355, distance: 179.2
click at [744, 355] on div "Search: YOR-MH16" at bounding box center [784, 357] width 393 height 23
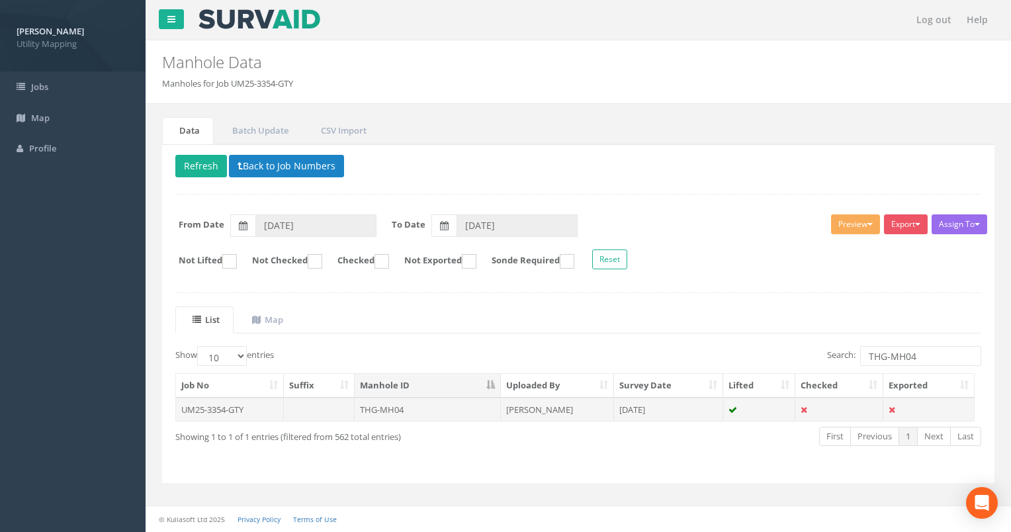
click at [470, 410] on td "THG-MH04" at bounding box center [428, 409] width 146 height 24
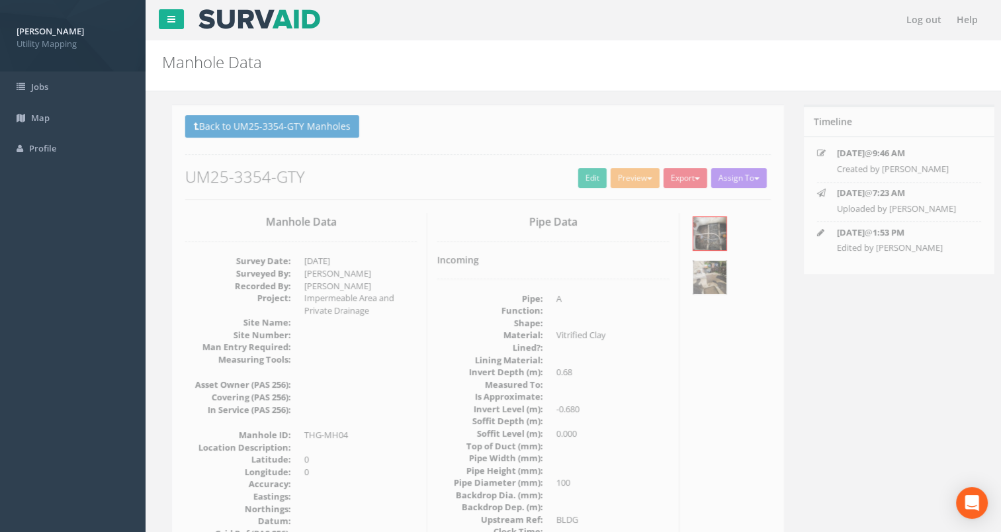
click at [698, 274] on img at bounding box center [699, 277] width 33 height 33
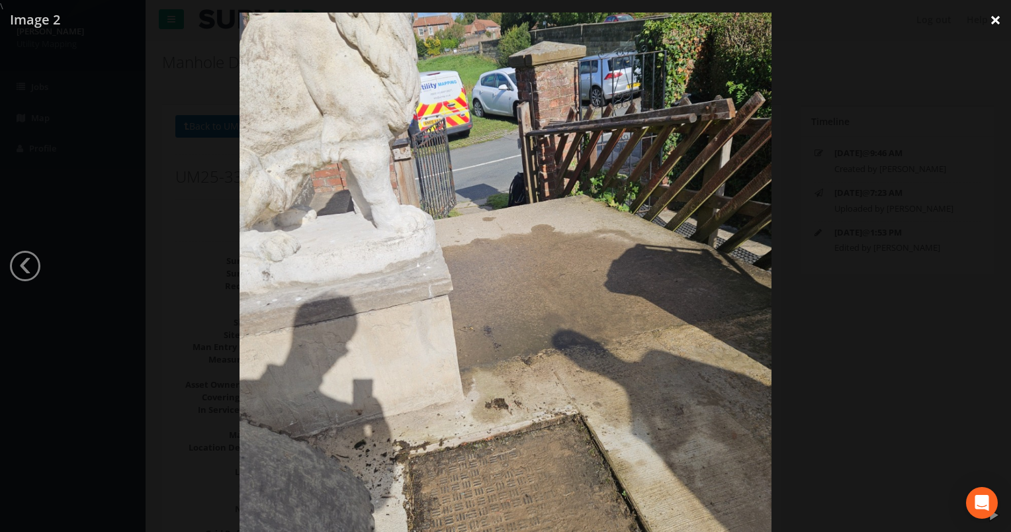
click at [993, 19] on link "×" at bounding box center [995, 20] width 31 height 40
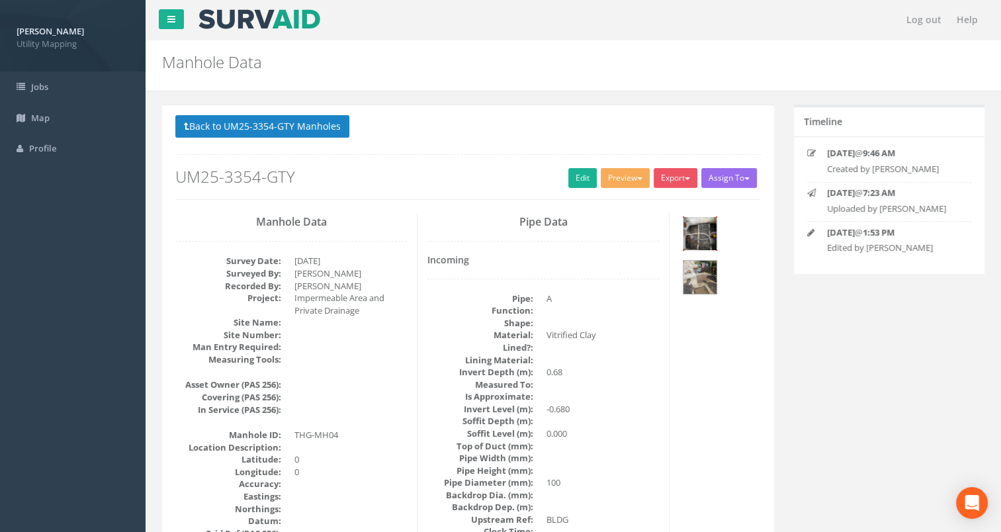
click at [706, 237] on img at bounding box center [699, 233] width 33 height 33
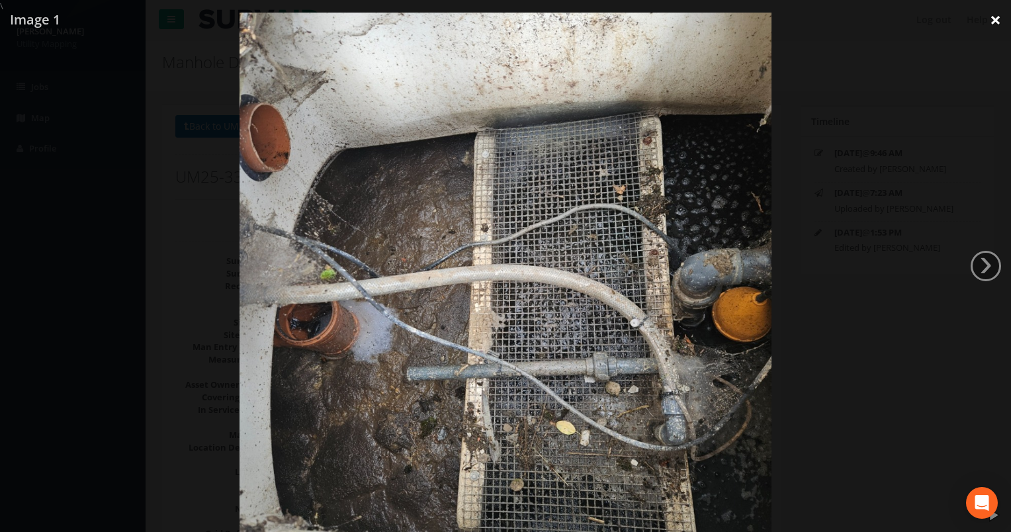
click at [991, 24] on link "×" at bounding box center [995, 20] width 31 height 40
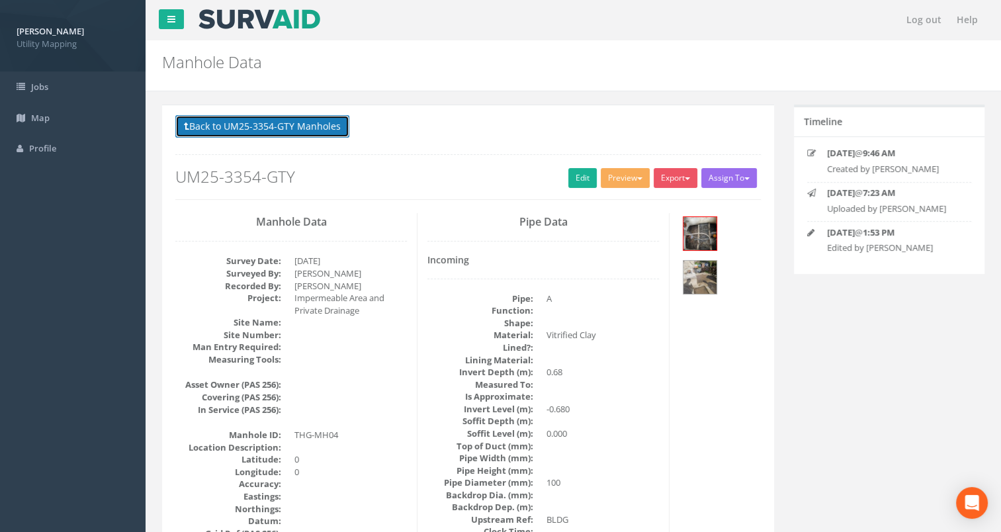
click at [215, 126] on button "Back to UM25-3354-GTY Manholes" at bounding box center [262, 126] width 174 height 22
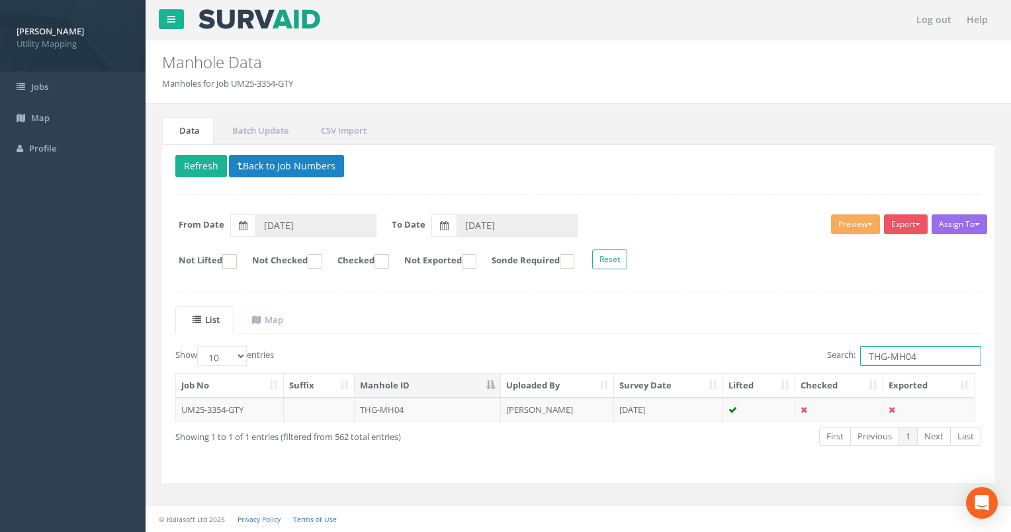
click at [916, 360] on input "THG-MH04" at bounding box center [920, 356] width 121 height 20
type input "THG-MH83A"
click at [415, 415] on td "THG-MH83a" at bounding box center [428, 409] width 146 height 24
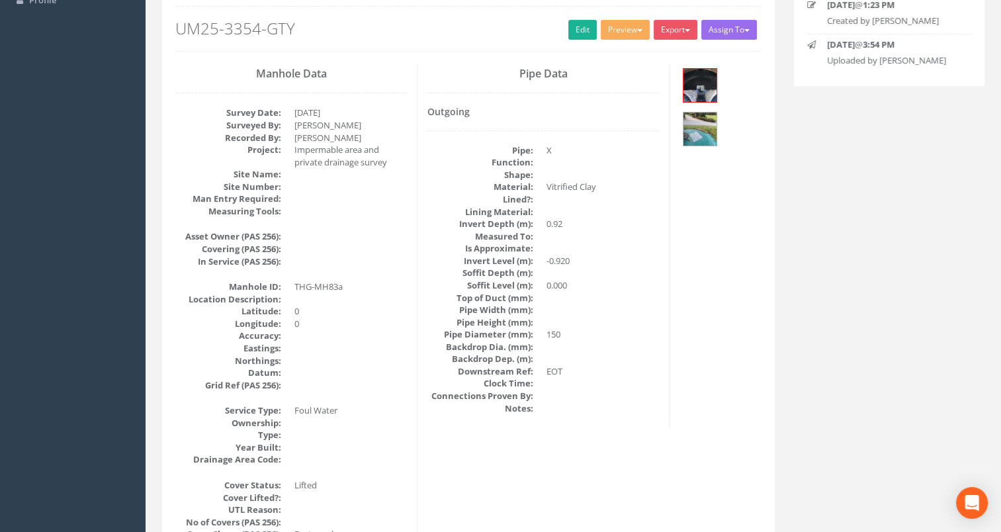
scroll to position [198, 0]
